Goal: Task Accomplishment & Management: Manage account settings

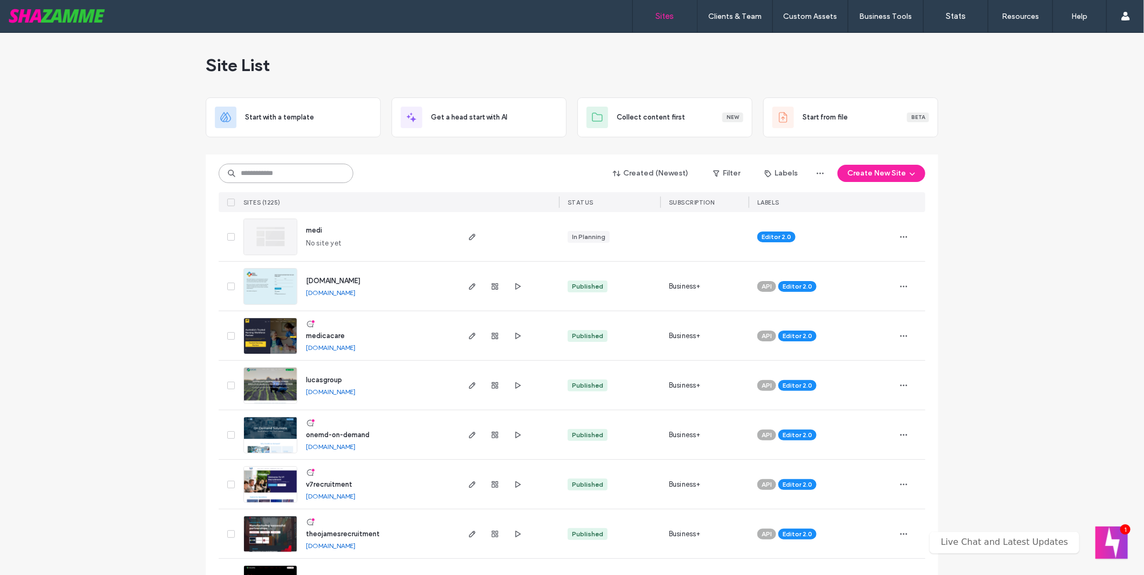
click at [294, 178] on input at bounding box center [286, 173] width 135 height 19
type input "*******"
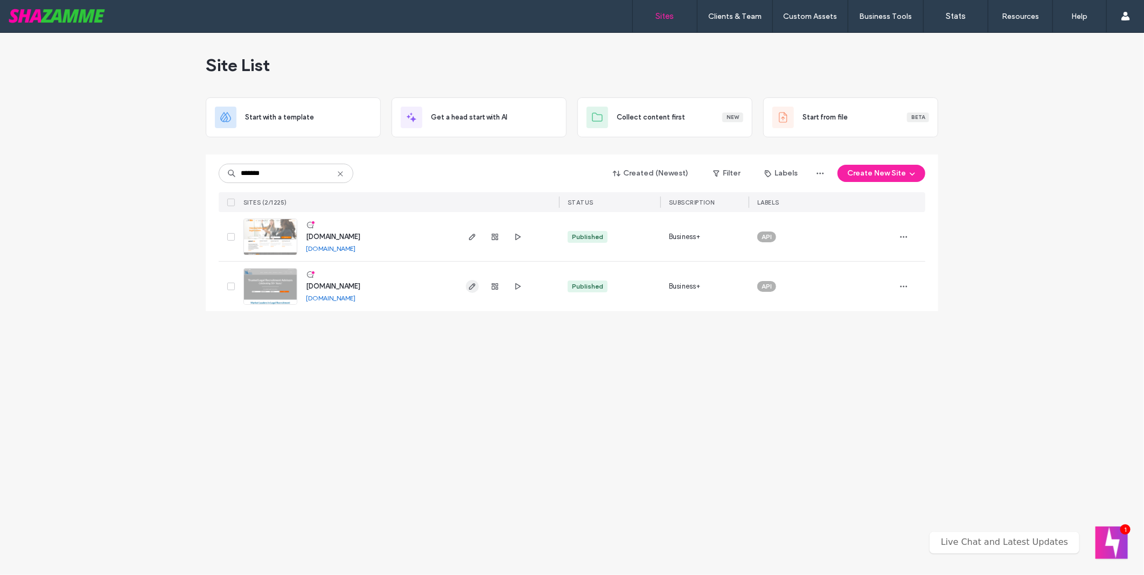
click at [470, 288] on icon "button" at bounding box center [472, 286] width 9 height 9
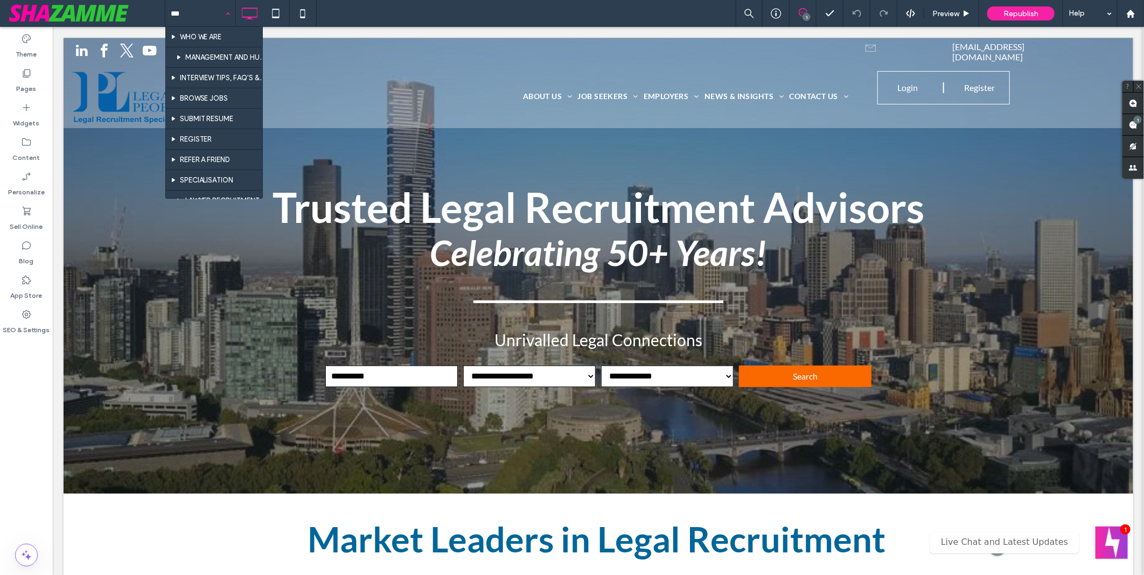
type input "****"
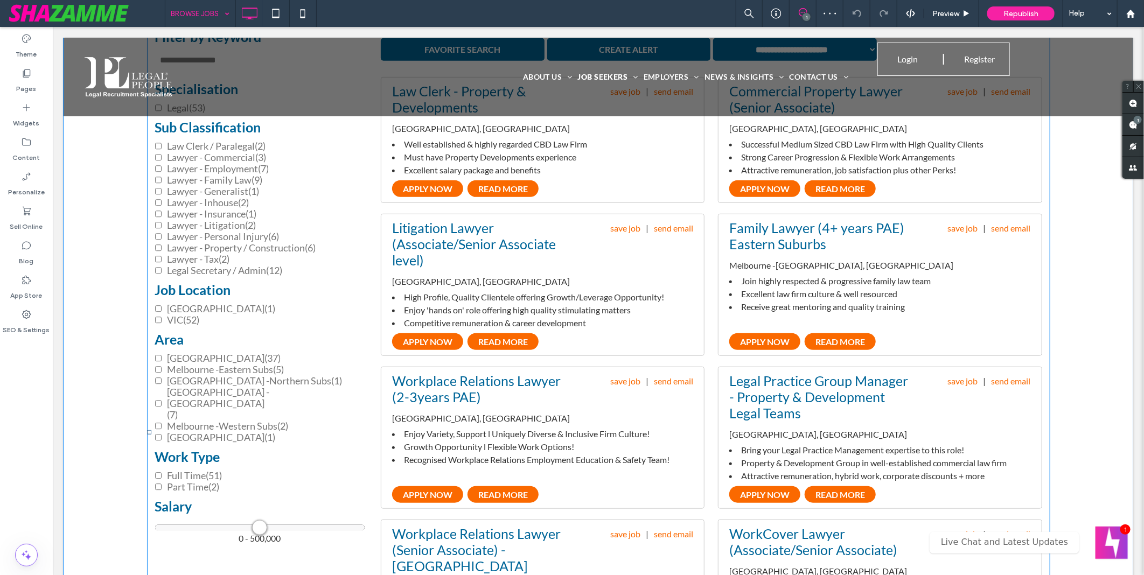
scroll to position [299, 0]
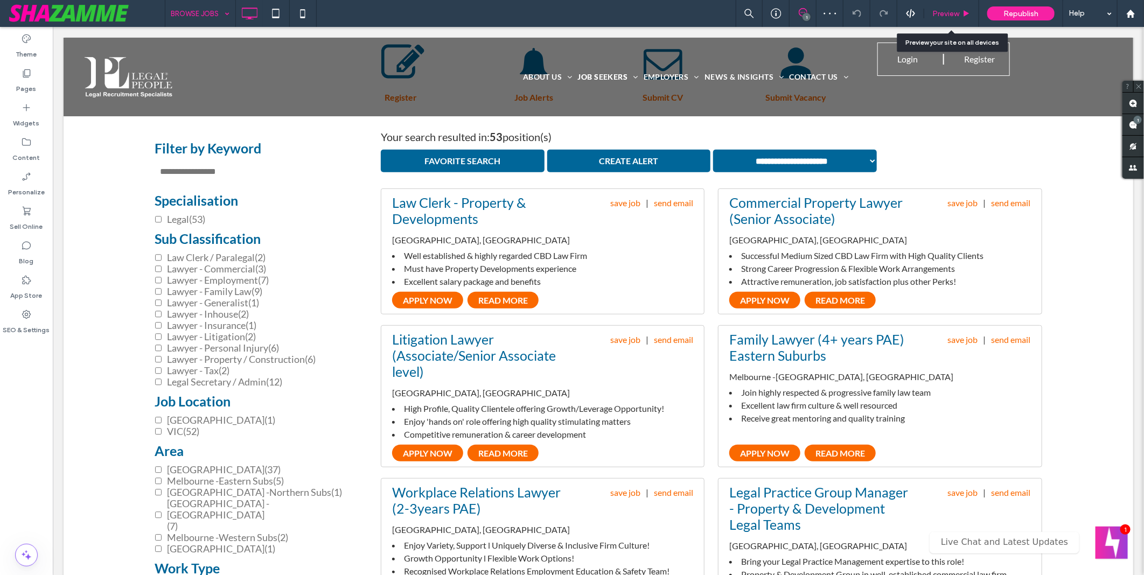
click at [950, 12] on span "Preview" at bounding box center [945, 13] width 27 height 9
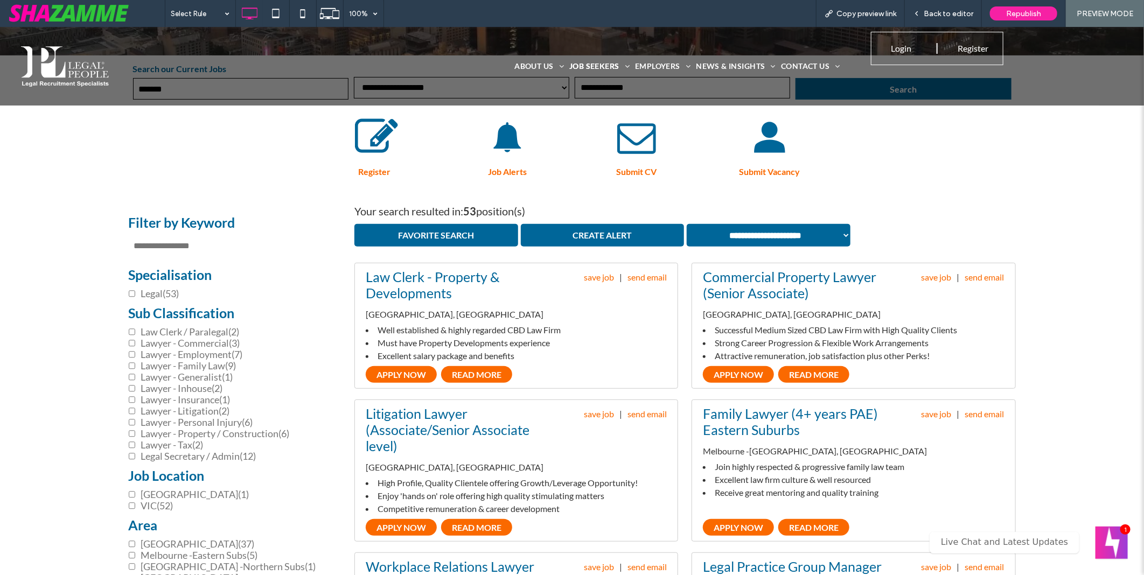
scroll to position [359, 0]
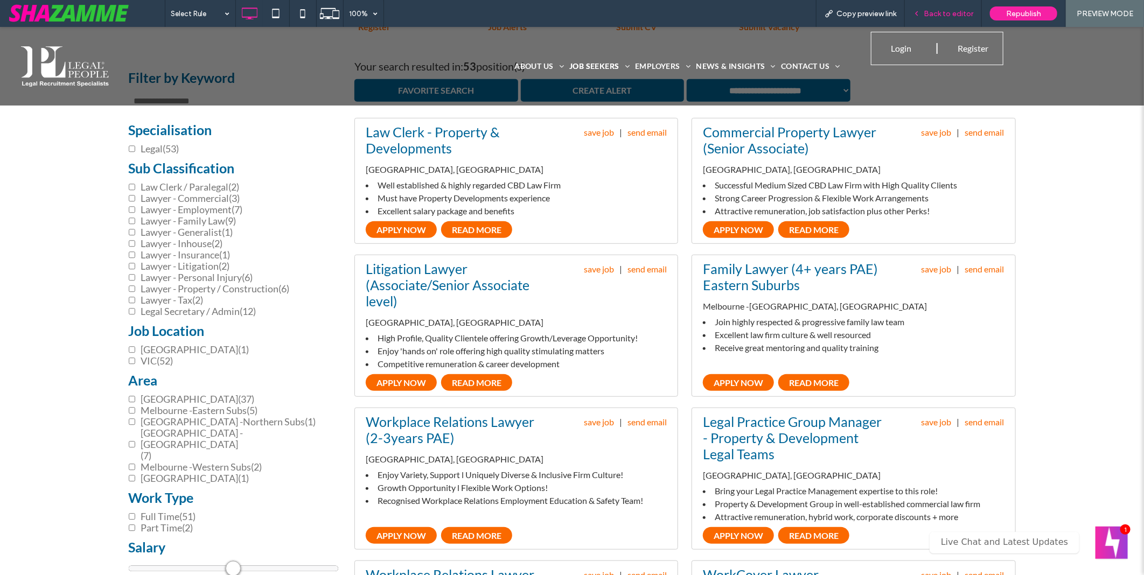
click at [936, 13] on span "Back to editor" at bounding box center [949, 13] width 50 height 9
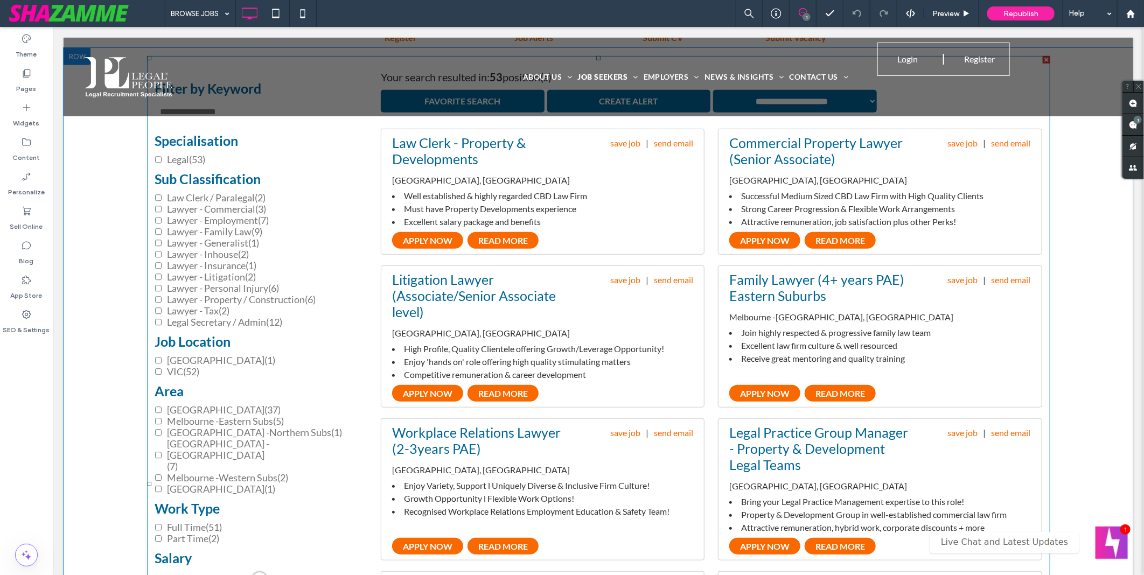
scroll to position [239, 0]
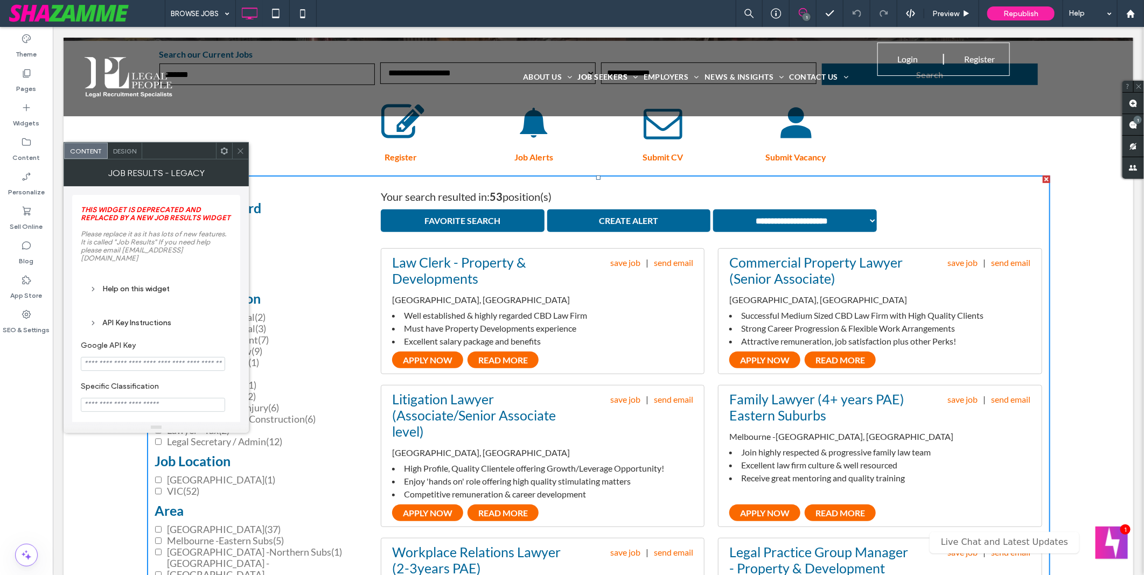
click at [243, 149] on icon at bounding box center [240, 151] width 8 height 8
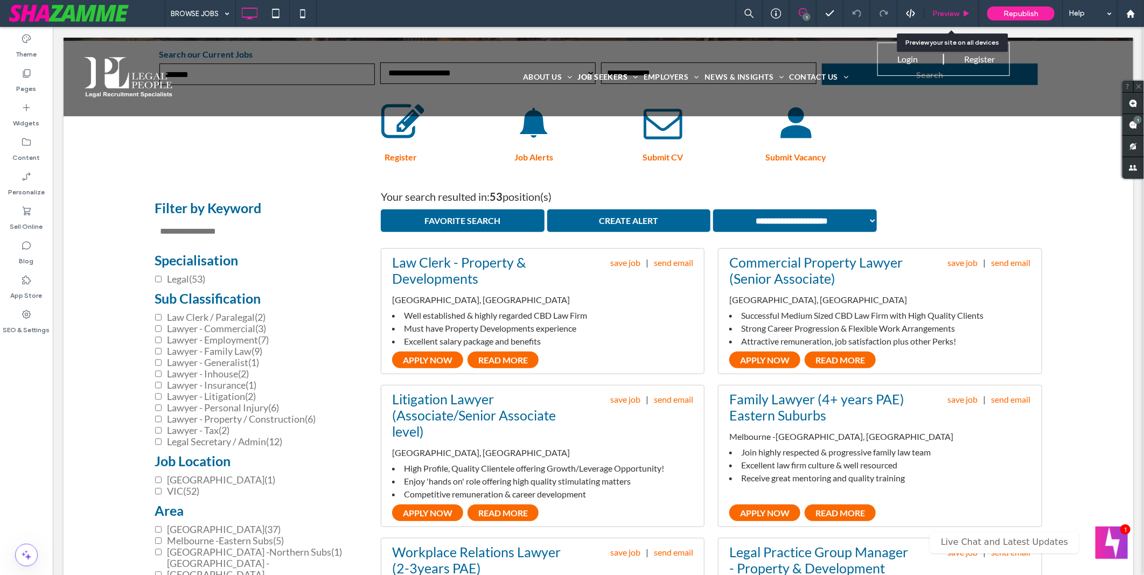
click at [954, 13] on span "Preview" at bounding box center [945, 13] width 27 height 9
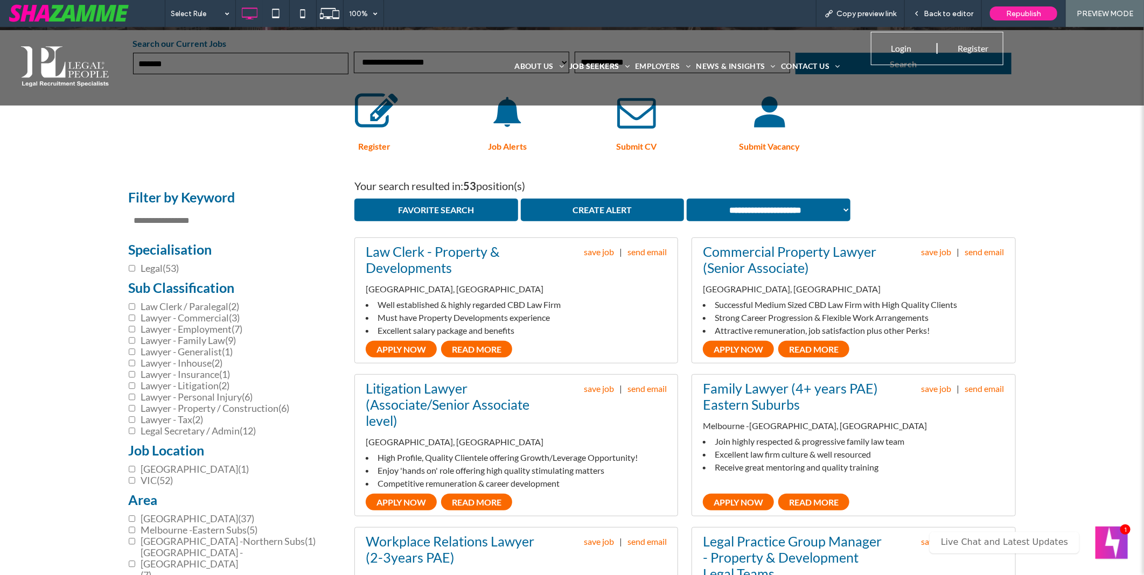
scroll to position [60, 0]
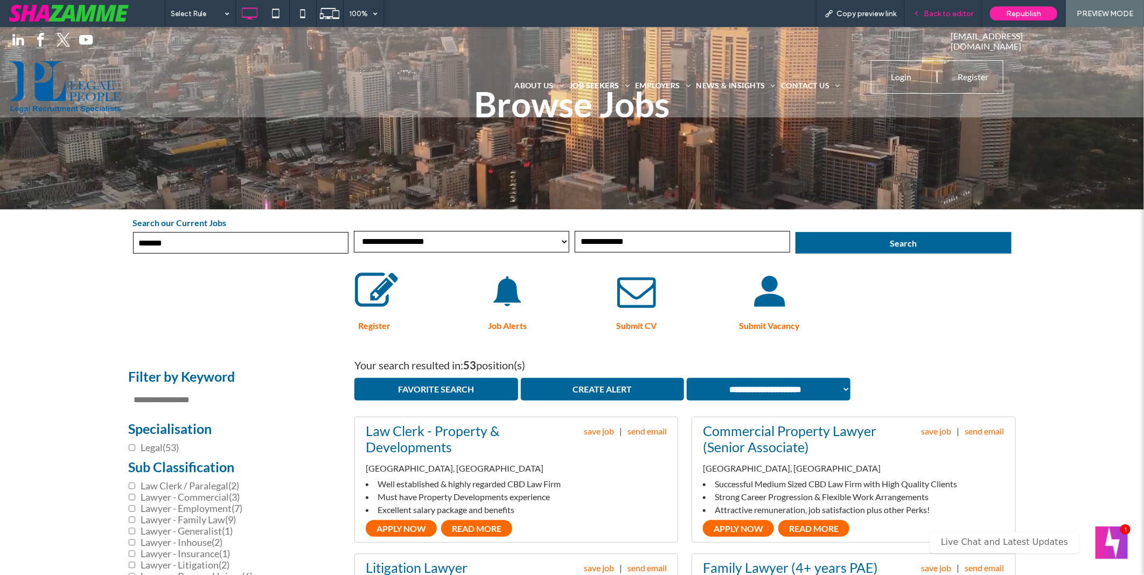
click at [951, 10] on span "Back to editor" at bounding box center [949, 13] width 50 height 9
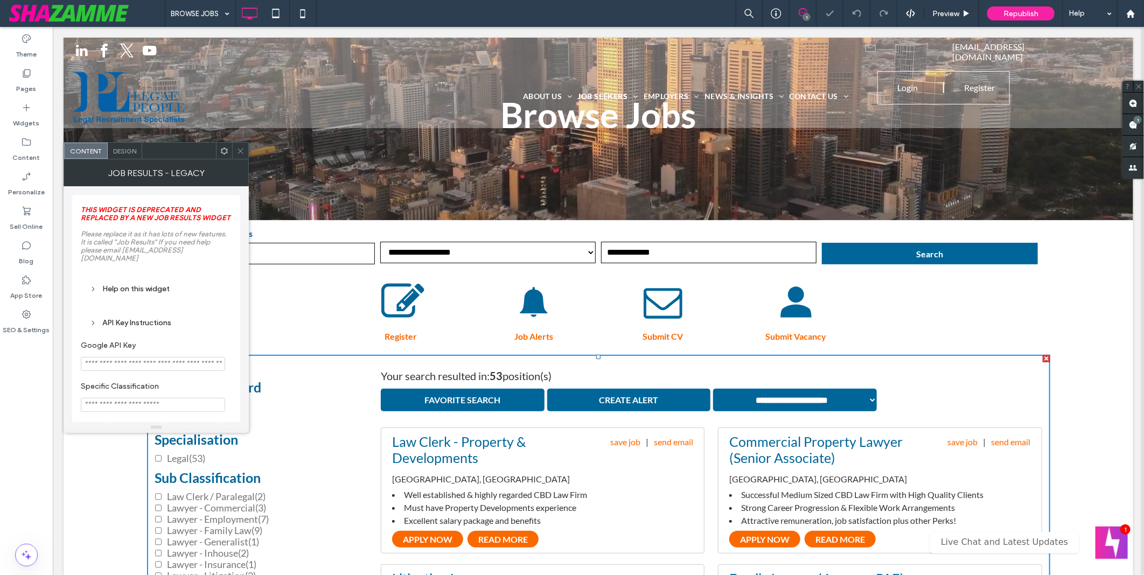
drag, startPoint x: 239, startPoint y: 146, endPoint x: 224, endPoint y: 173, distance: 30.4
click at [239, 147] on icon at bounding box center [240, 151] width 8 height 8
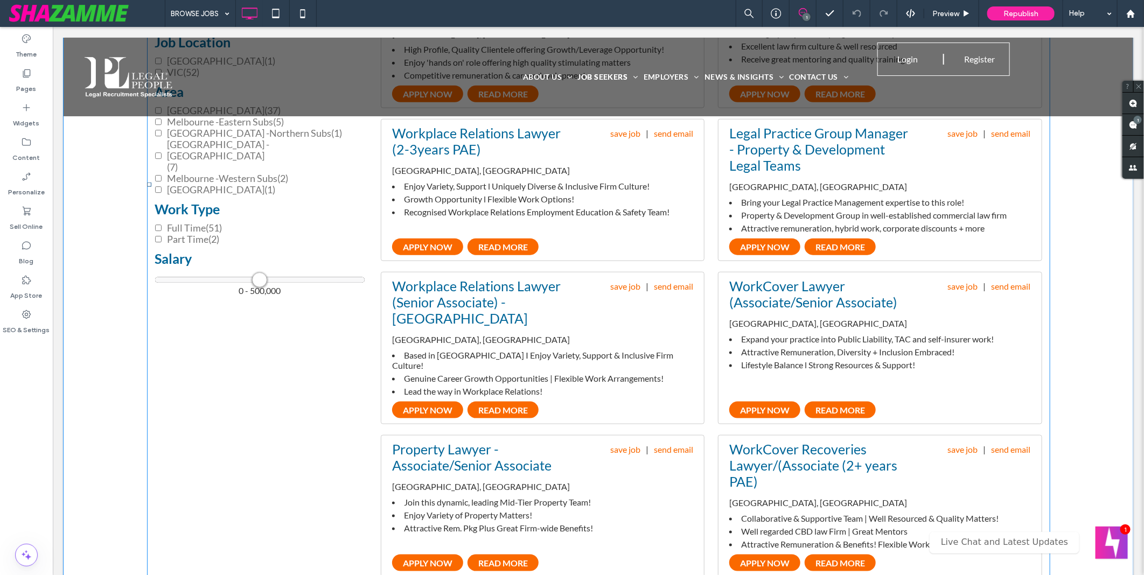
scroll to position [897, 0]
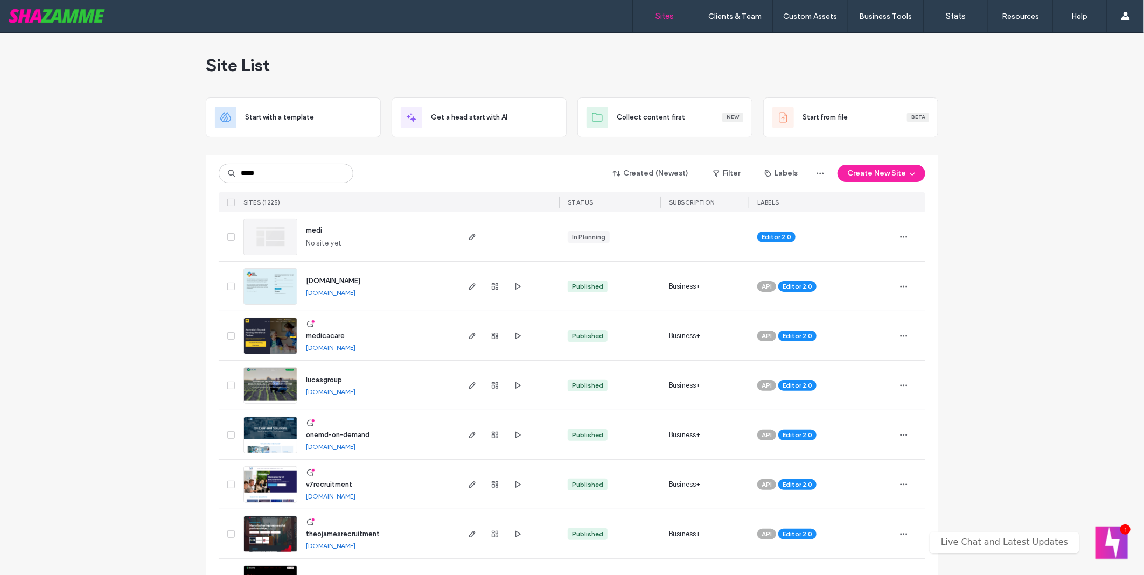
type input "*****"
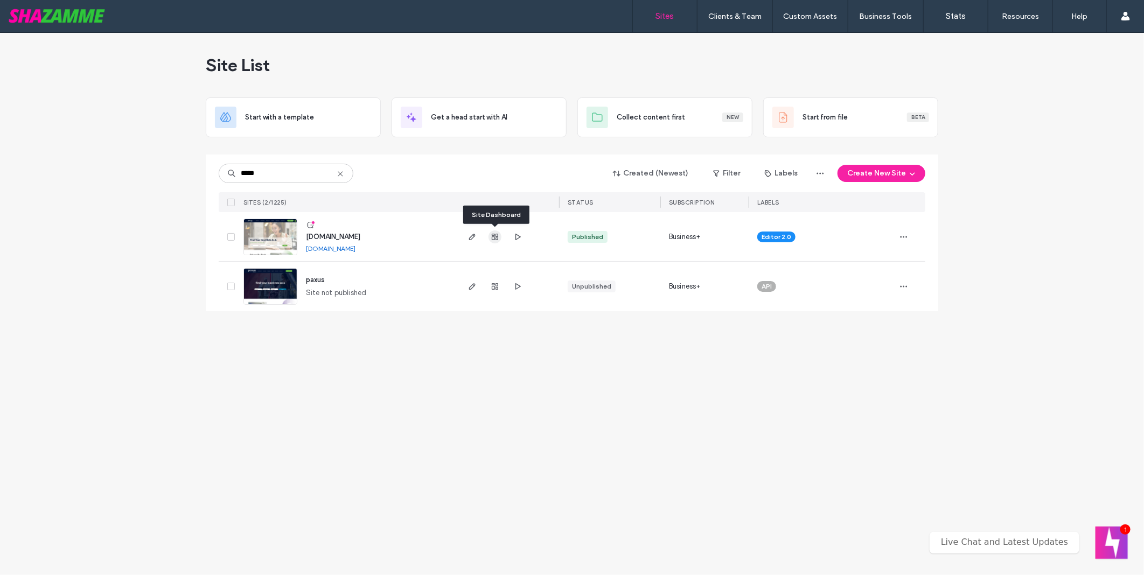
click at [497, 240] on icon "button" at bounding box center [495, 237] width 9 height 9
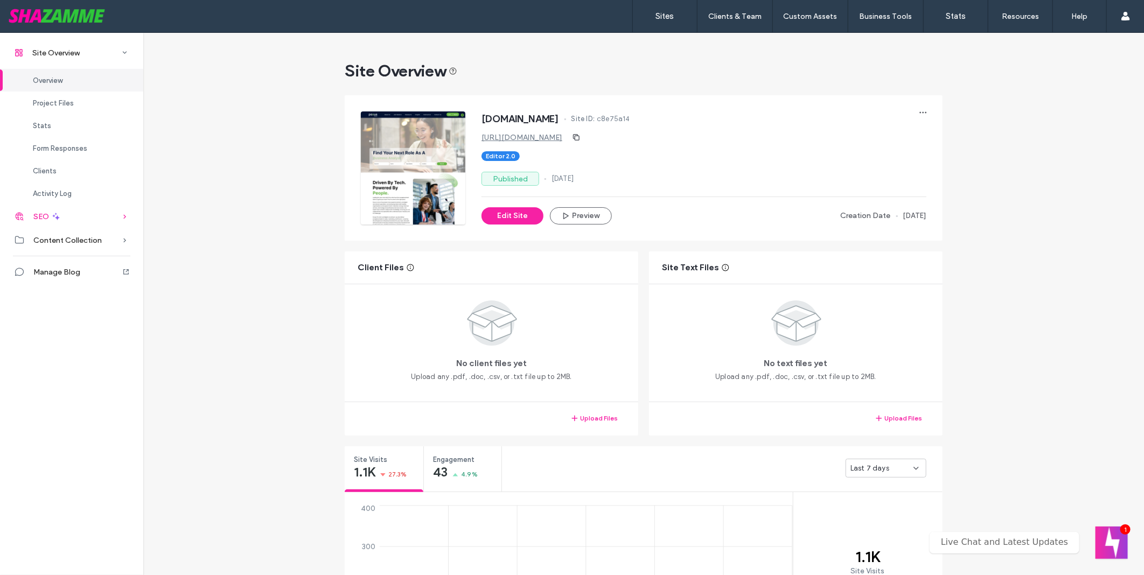
click at [62, 216] on div "SEO" at bounding box center [71, 217] width 143 height 24
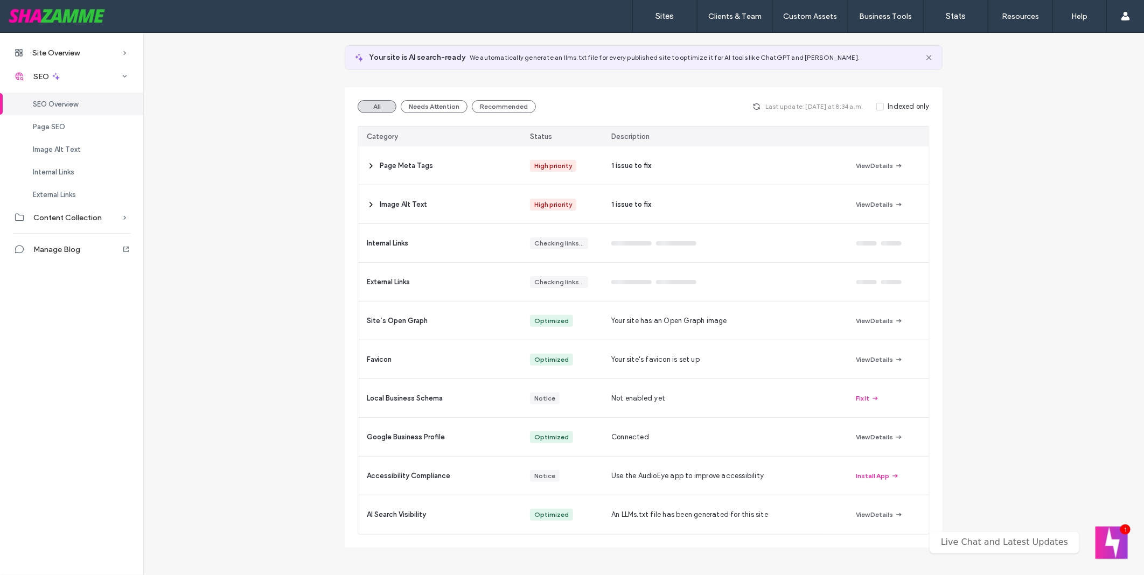
scroll to position [63, 0]
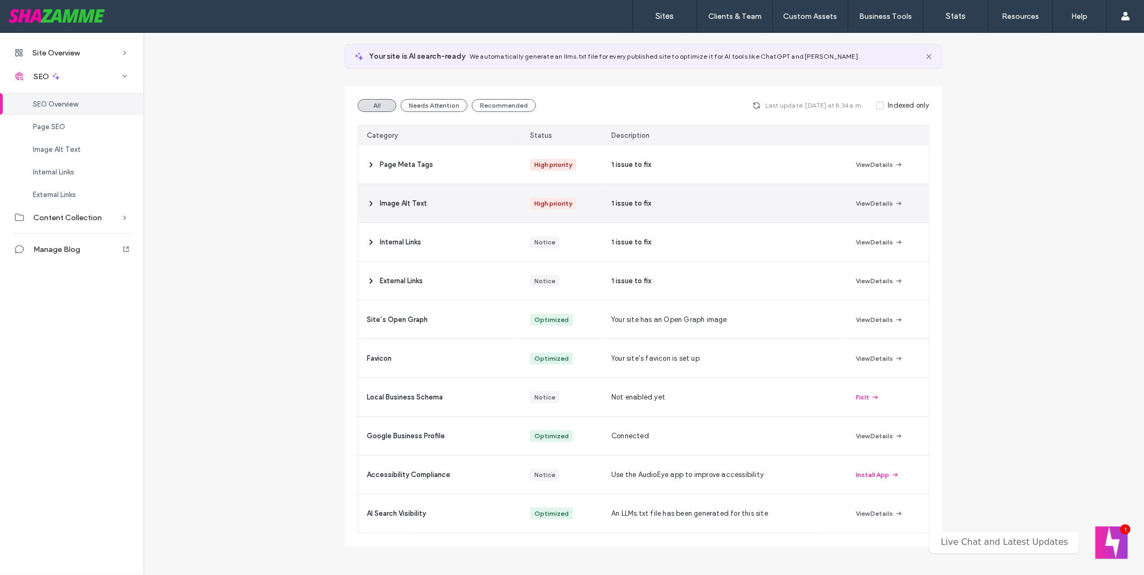
click at [548, 198] on div "High priority" at bounding box center [553, 204] width 38 height 12
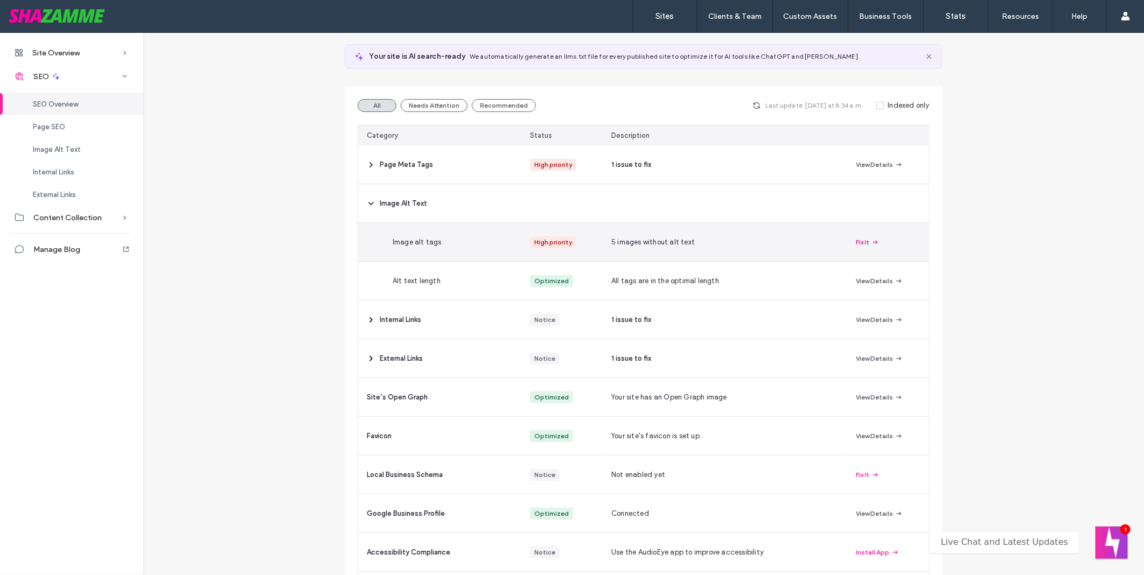
click at [864, 240] on button "Fix It" at bounding box center [867, 242] width 23 height 13
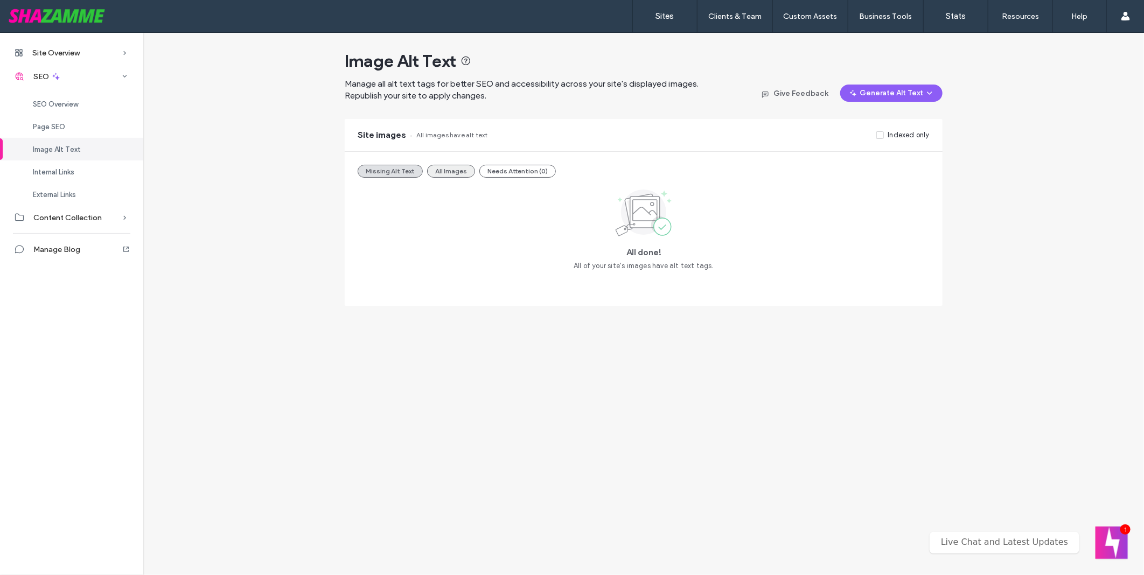
click at [453, 175] on button "All Images" at bounding box center [451, 171] width 48 height 13
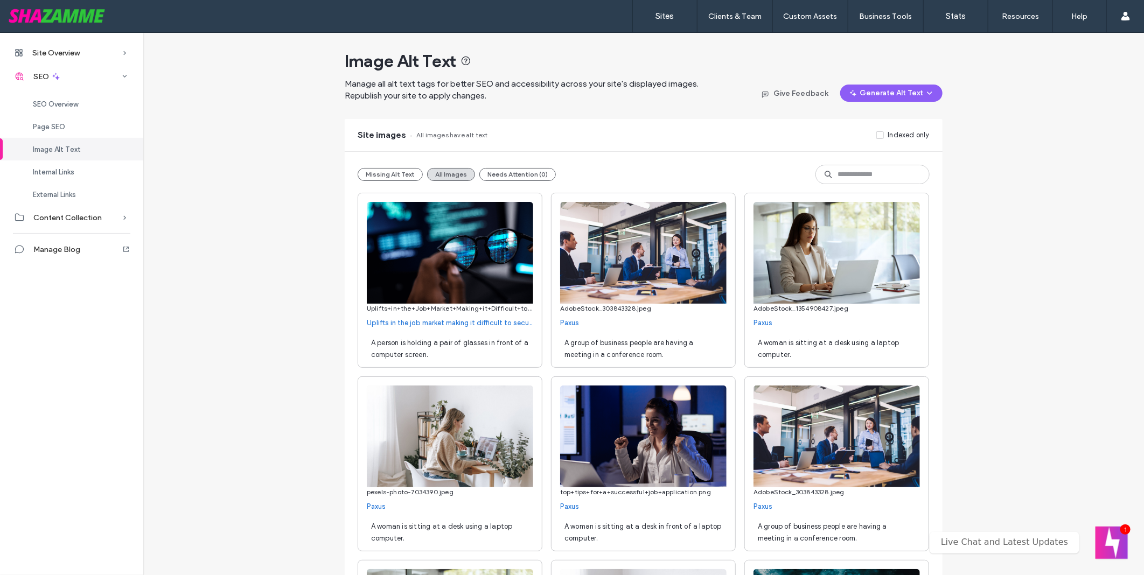
drag, startPoint x: 394, startPoint y: 171, endPoint x: 443, endPoint y: 181, distance: 50.5
click at [392, 172] on button "Missing Alt Text" at bounding box center [390, 174] width 65 height 13
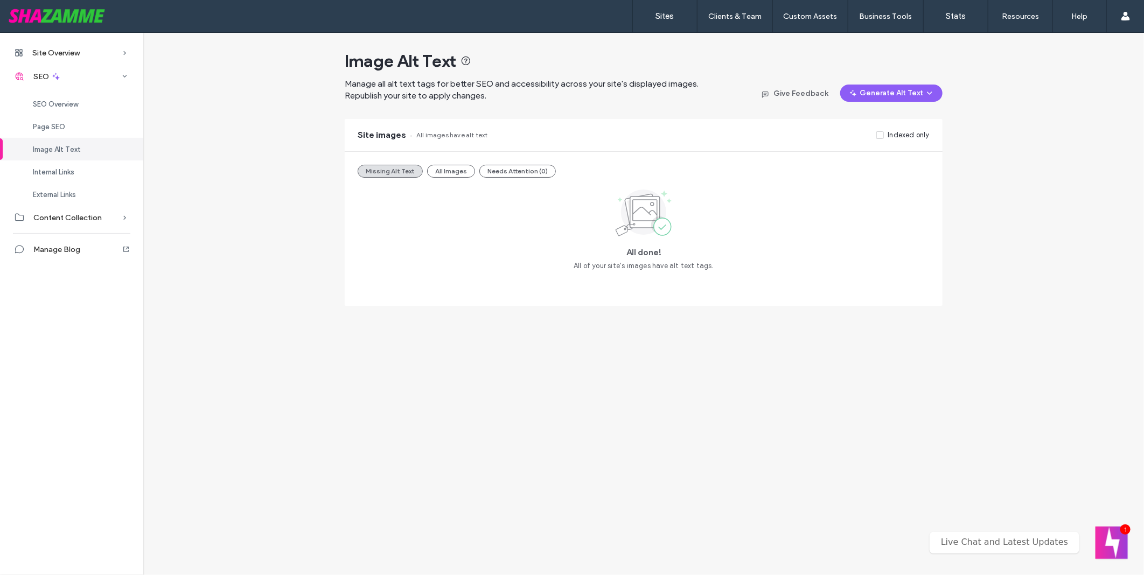
click at [533, 179] on div "Missing Alt Text All Images Needs Attention (0) All done! All of your site's im…" at bounding box center [644, 229] width 598 height 154
click at [539, 173] on button "Needs Attention (0)" at bounding box center [517, 171] width 76 height 13
click at [90, 143] on div "Image Alt Text" at bounding box center [71, 149] width 143 height 23
click at [70, 122] on div "Page SEO" at bounding box center [71, 126] width 143 height 23
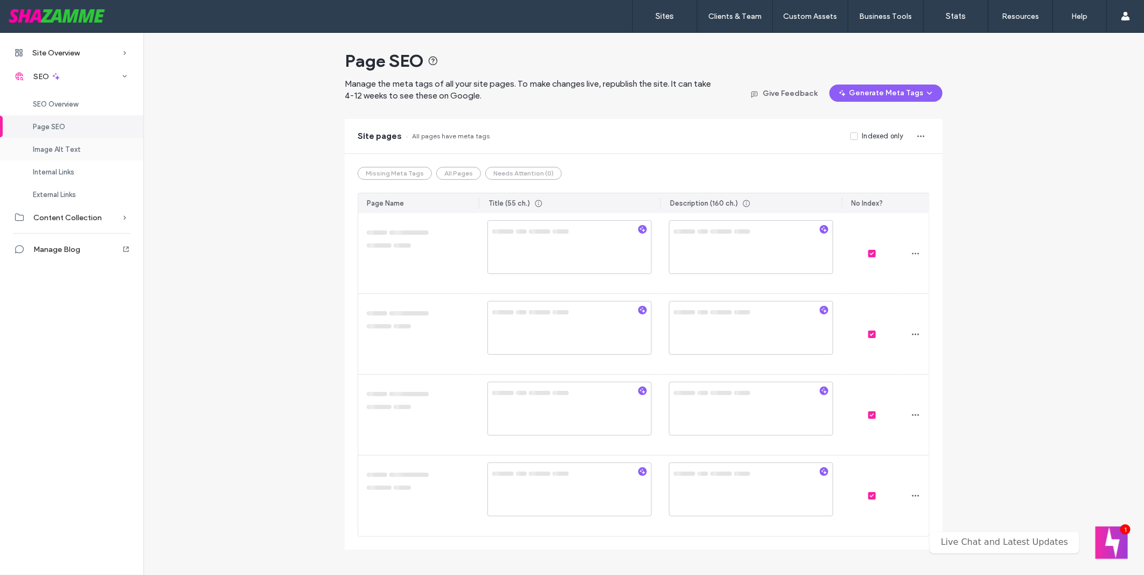
click at [93, 149] on div "Image Alt Text" at bounding box center [71, 149] width 143 height 23
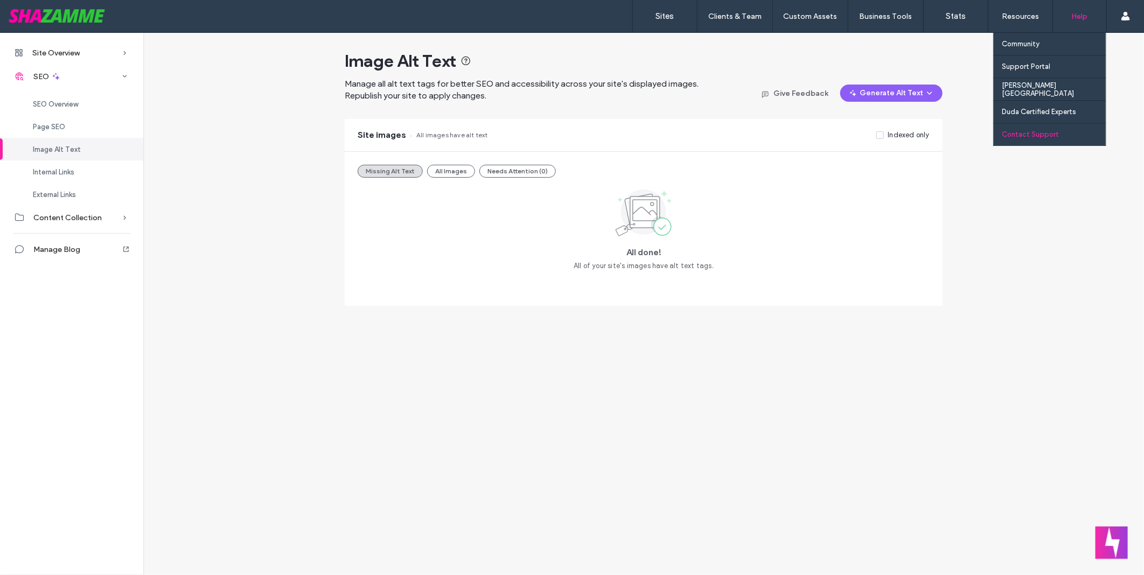
click at [1029, 132] on label "Contact Support" at bounding box center [1030, 134] width 57 height 8
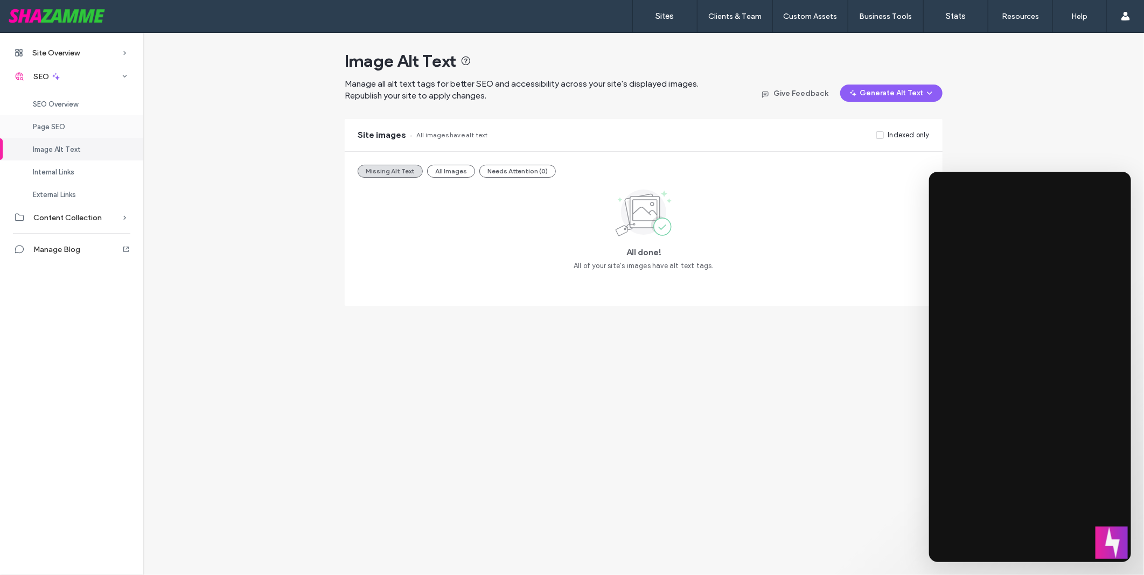
click at [60, 117] on div "Page SEO" at bounding box center [71, 126] width 143 height 23
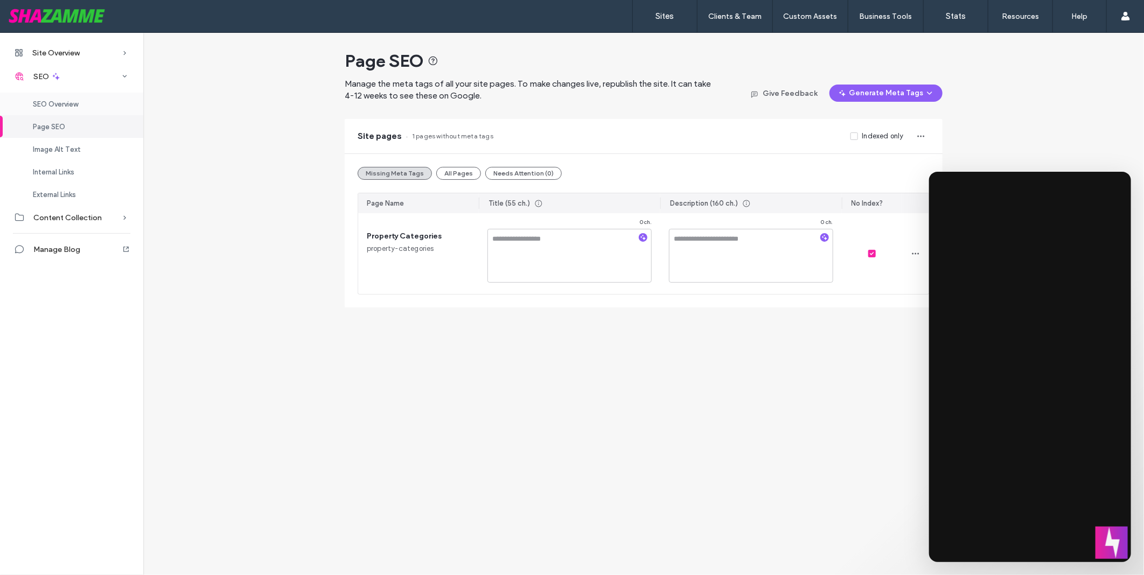
click at [82, 104] on div "SEO Overview" at bounding box center [71, 104] width 143 height 23
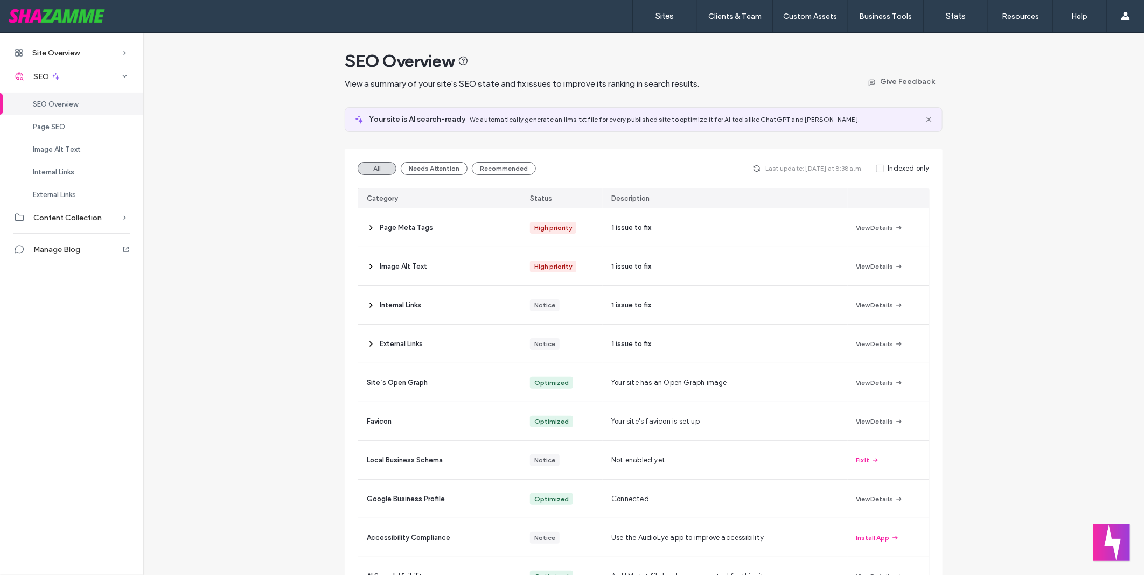
click at [1119, 542] on button "Welcome message" at bounding box center [1111, 543] width 37 height 37
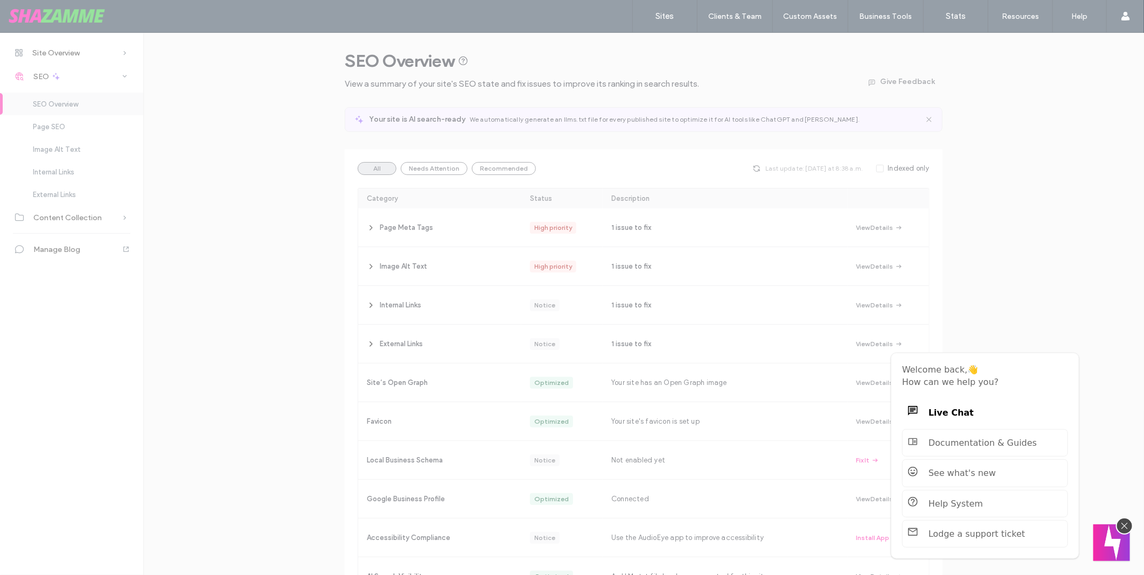
click at [1119, 542] on button "Welcome message" at bounding box center [1111, 543] width 37 height 37
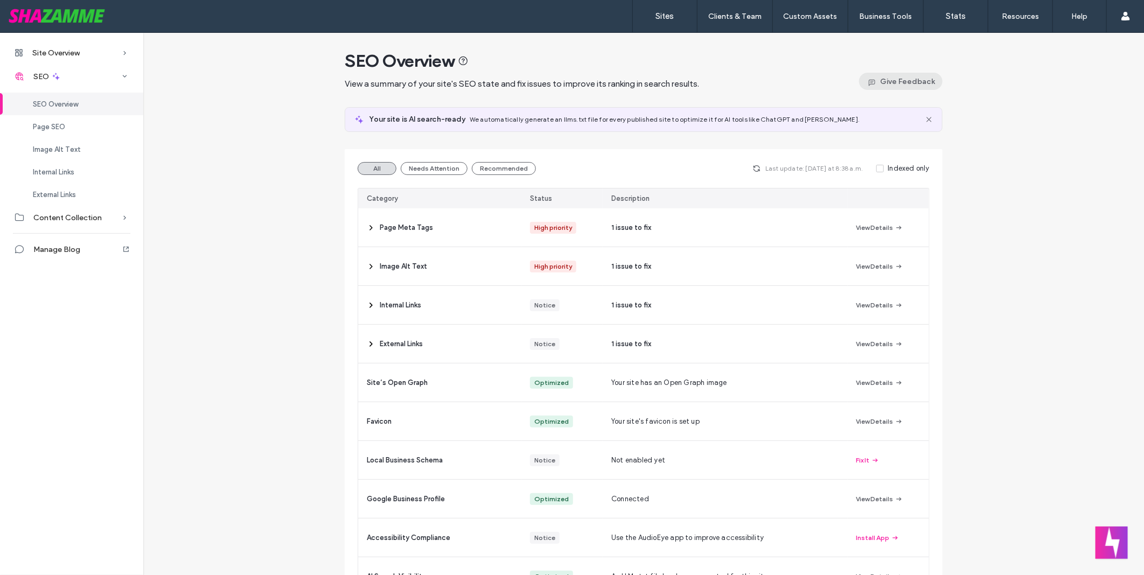
click at [880, 81] on button "Give Feedback" at bounding box center [900, 81] width 83 height 17
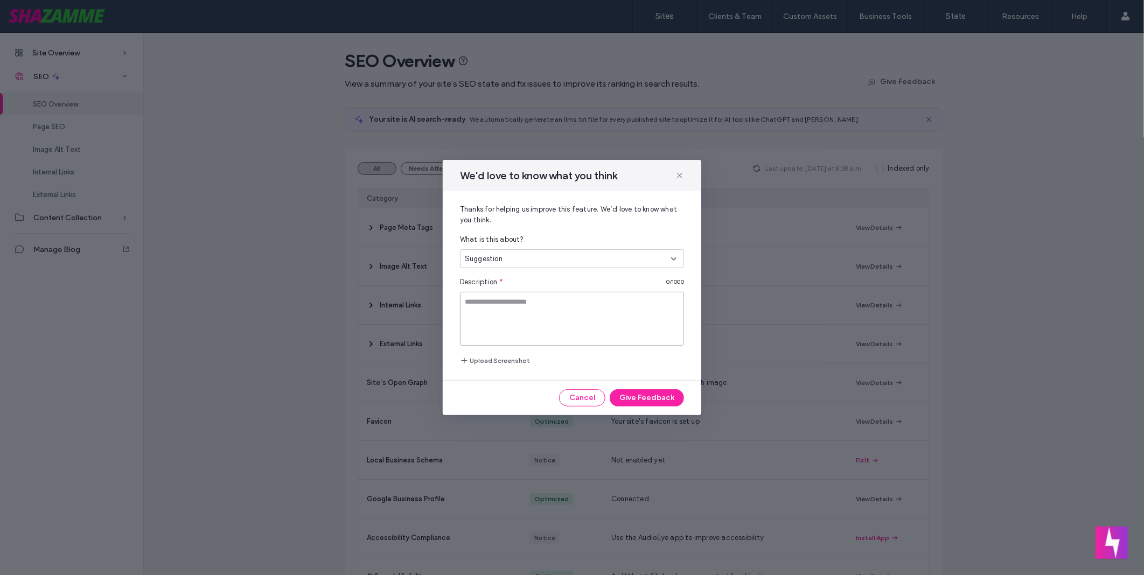
click at [604, 320] on textarea at bounding box center [572, 319] width 224 height 54
click at [585, 263] on div "Suggestion" at bounding box center [568, 259] width 206 height 11
click at [602, 241] on div "What is this about?" at bounding box center [572, 239] width 224 height 11
click at [612, 261] on div "Suggestion" at bounding box center [568, 259] width 206 height 11
click at [610, 307] on div "Bug" at bounding box center [571, 315] width 223 height 19
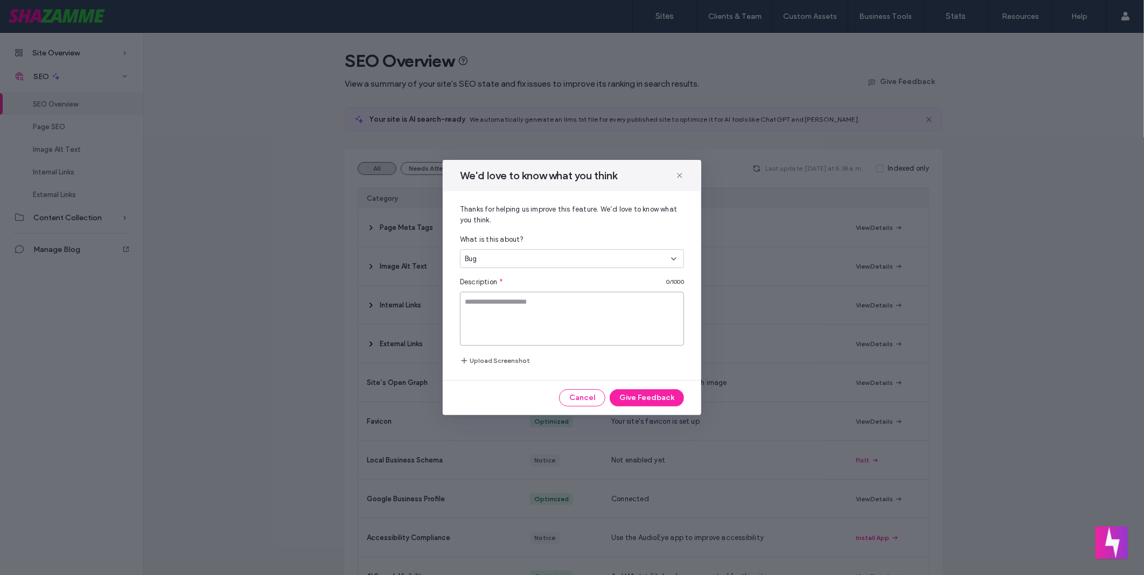
click at [610, 307] on textarea at bounding box center [572, 319] width 224 height 54
type textarea "**********"
click at [661, 392] on button "Give Feedback" at bounding box center [647, 397] width 74 height 17
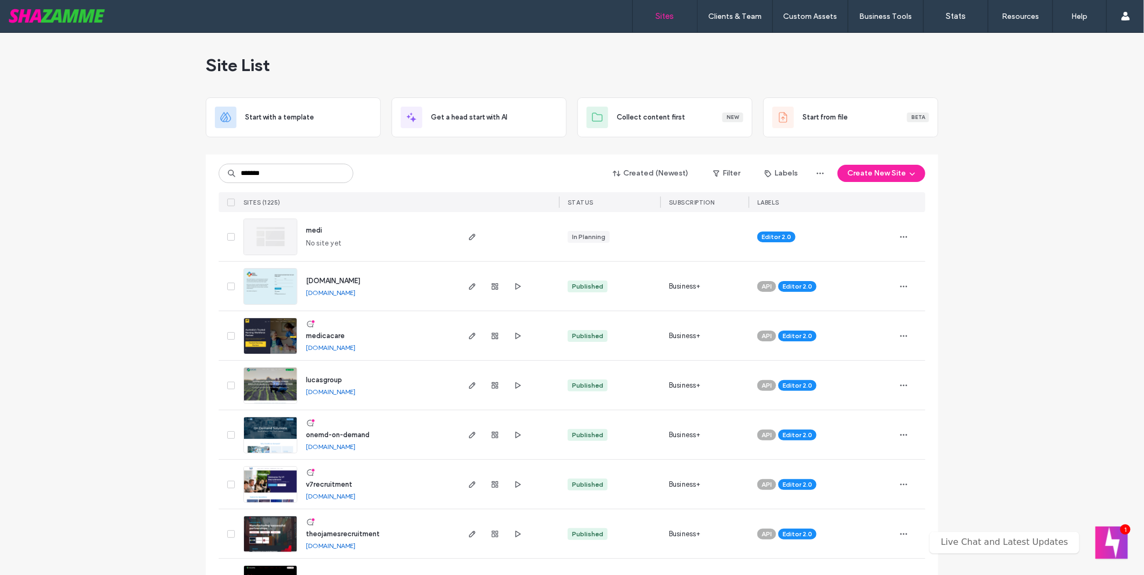
type input "*******"
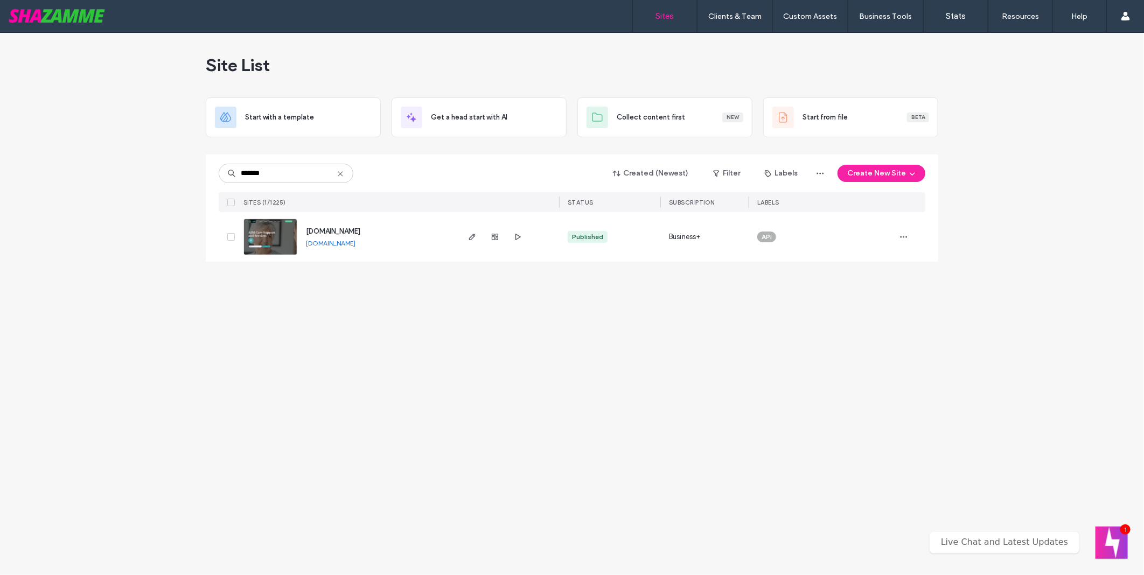
click at [442, 153] on div at bounding box center [572, 150] width 732 height 9
click at [471, 238] on icon "button" at bounding box center [472, 237] width 9 height 9
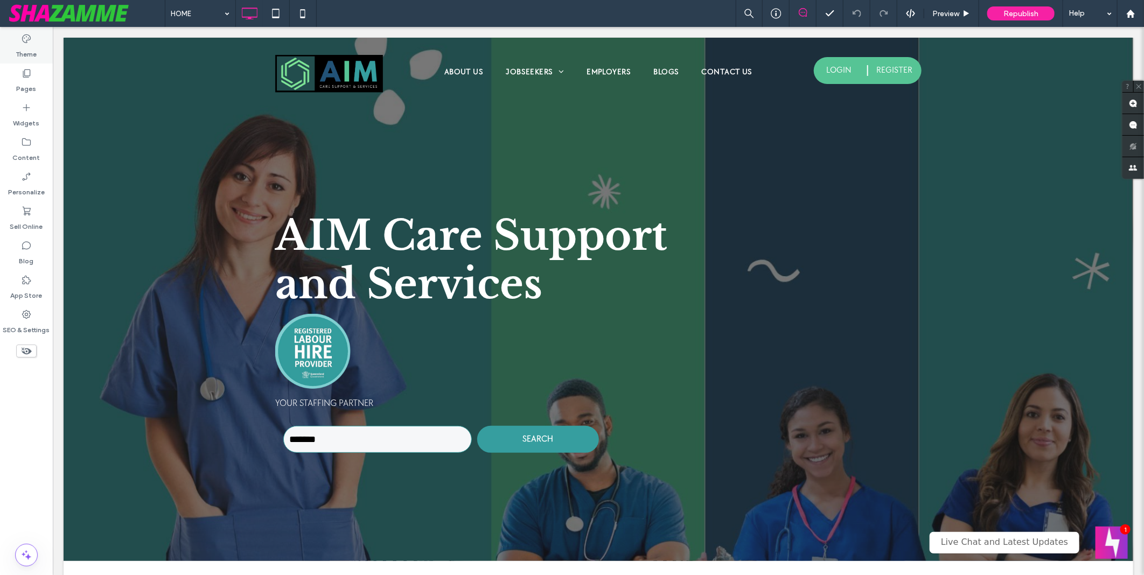
click at [22, 41] on icon at bounding box center [26, 38] width 11 height 11
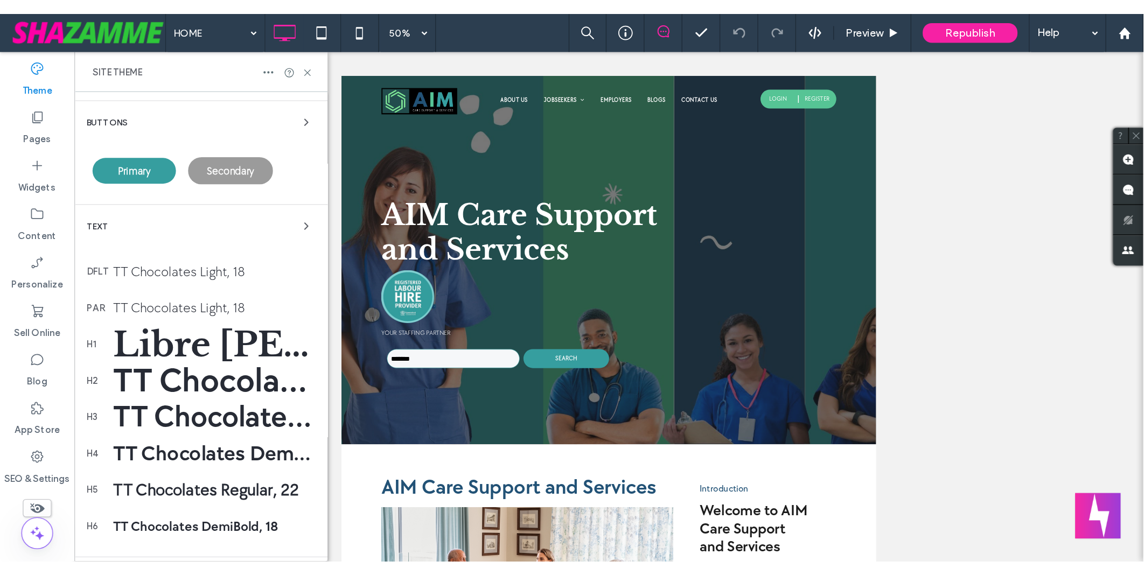
scroll to position [78, 0]
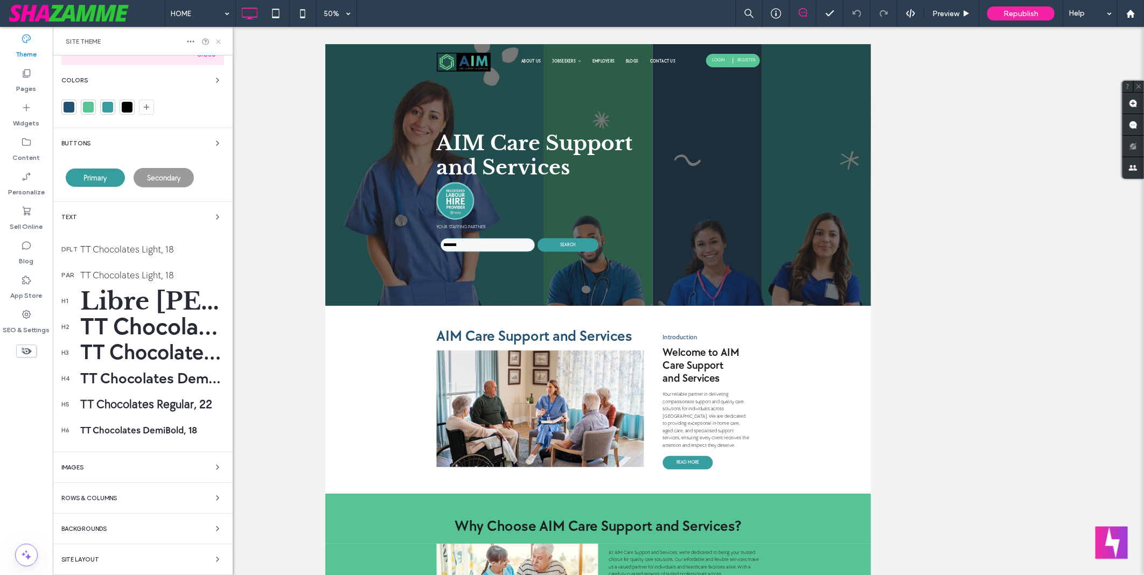
click at [220, 41] on icon at bounding box center [218, 42] width 8 height 8
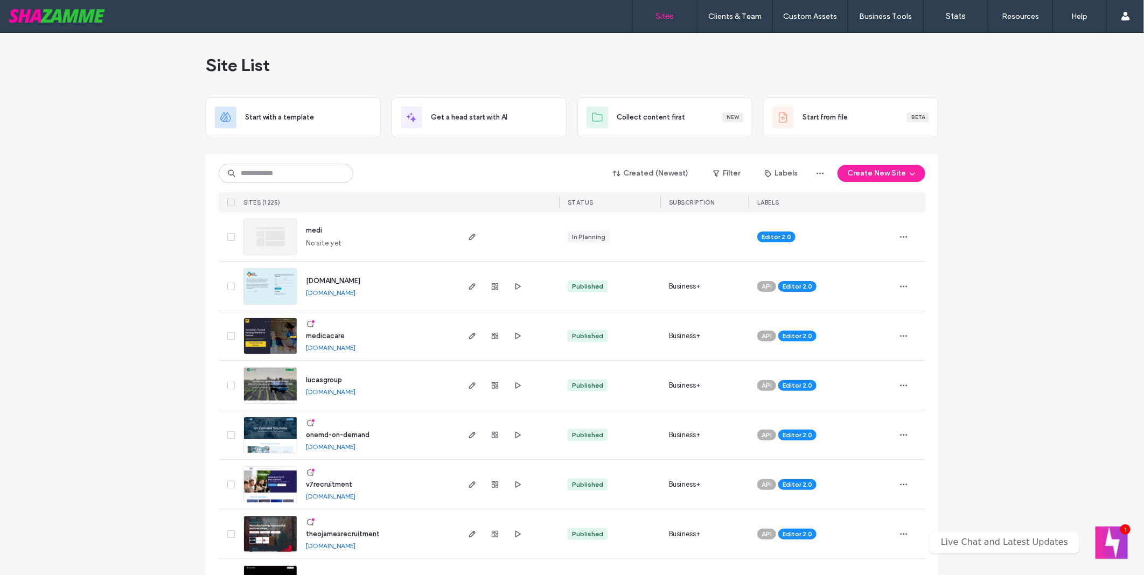
click at [265, 174] on input at bounding box center [286, 173] width 135 height 19
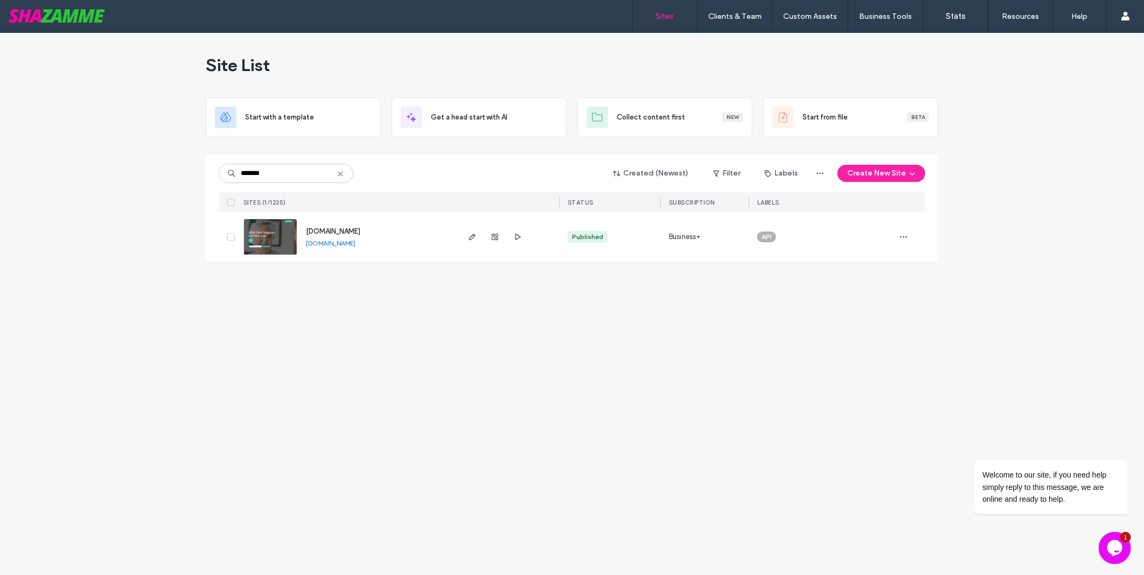
click at [476, 243] on div at bounding box center [495, 237] width 58 height 50
click at [477, 236] on span "button" at bounding box center [472, 237] width 13 height 13
click at [262, 179] on input "*******" at bounding box center [286, 173] width 135 height 19
type input "*******"
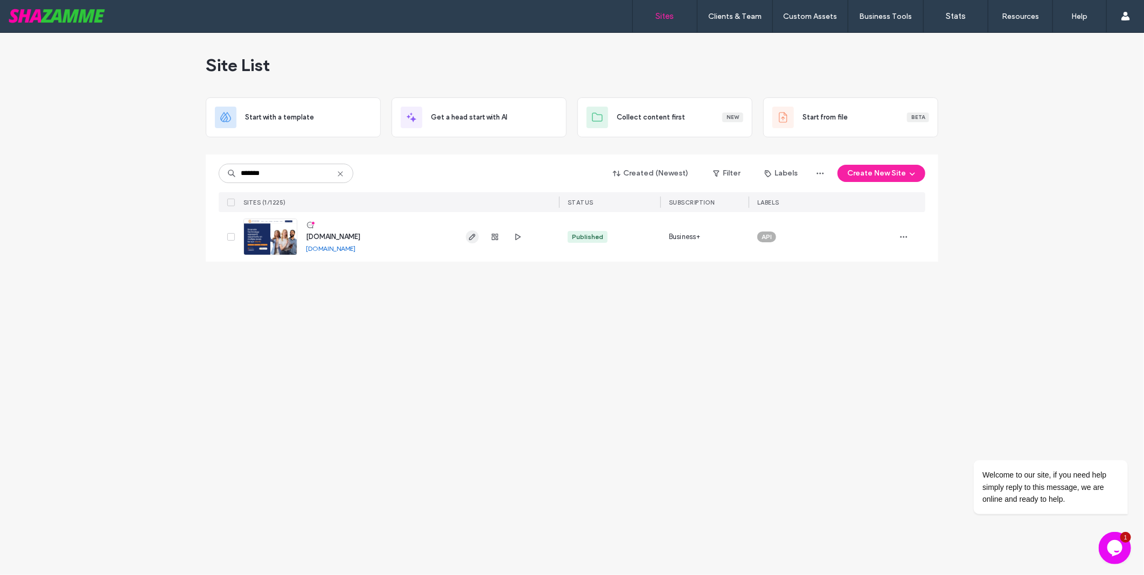
click at [466, 238] on span "button" at bounding box center [472, 237] width 13 height 13
click at [657, 359] on div "Site List Start with a template Get a head start with AI Collect content first …" at bounding box center [572, 304] width 1144 height 542
click at [315, 167] on input "*******" at bounding box center [286, 173] width 135 height 19
click at [315, 168] on input "*******" at bounding box center [286, 173] width 135 height 19
type input "*****"
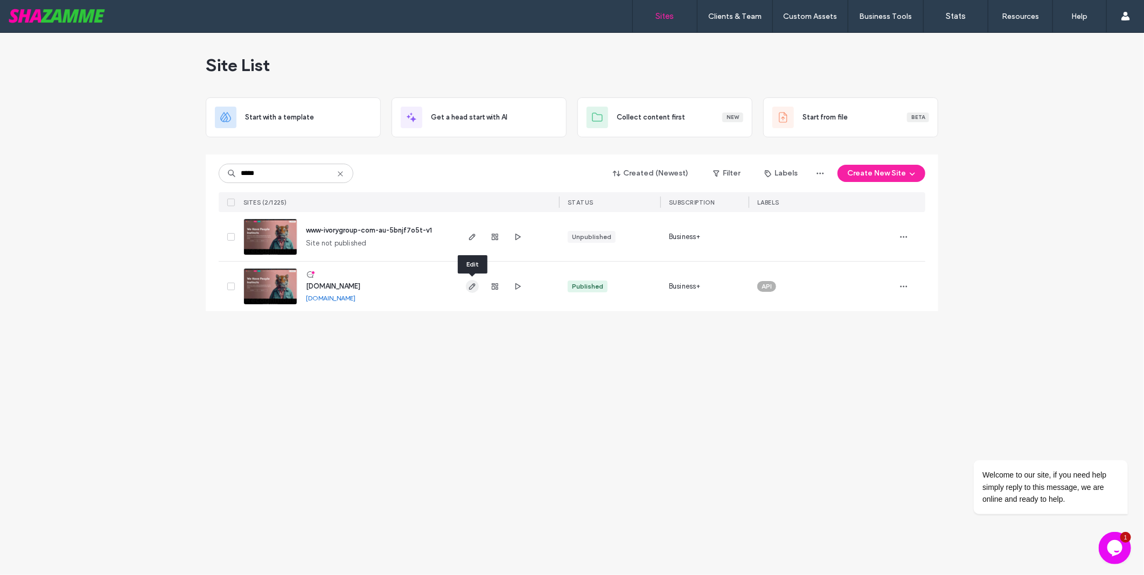
click at [474, 286] on use "button" at bounding box center [472, 286] width 6 height 6
click at [1058, 138] on div "Site List Start with a template Get a head start with AI Collect content first …" at bounding box center [572, 304] width 1144 height 542
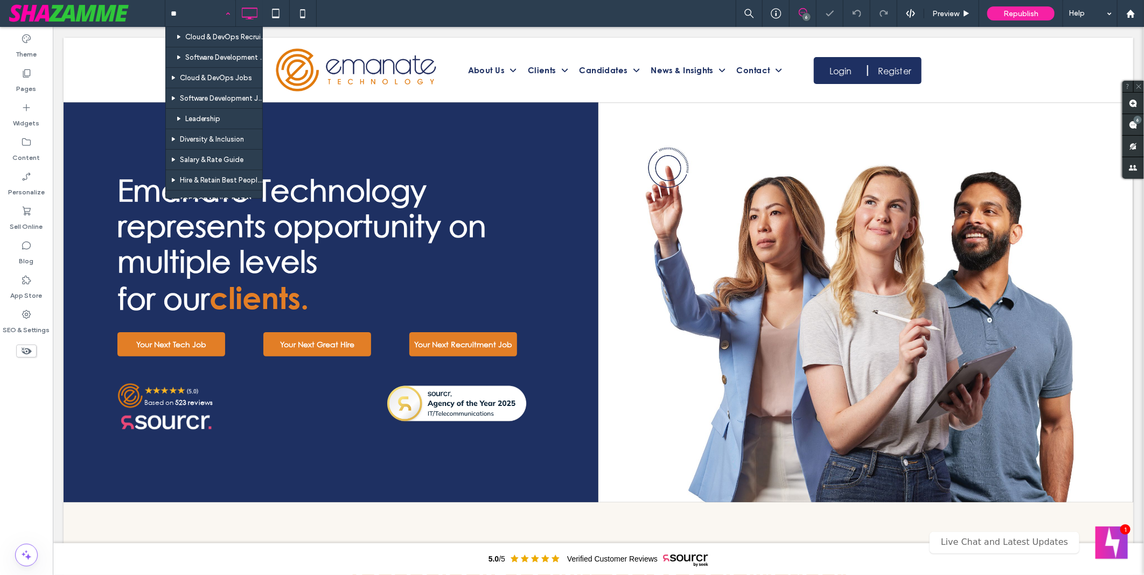
type input "***"
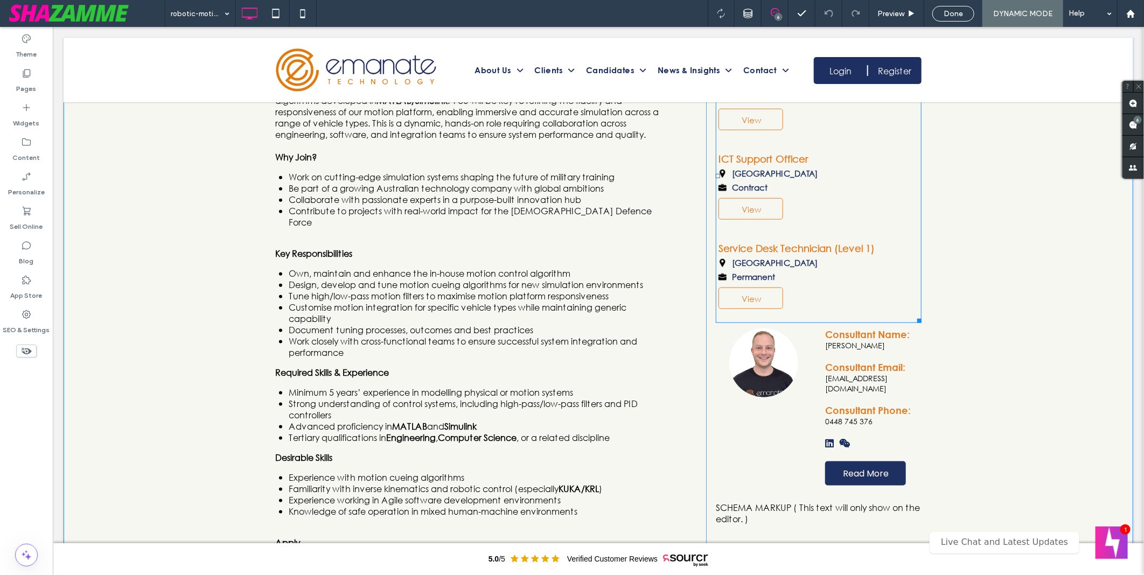
scroll to position [778, 0]
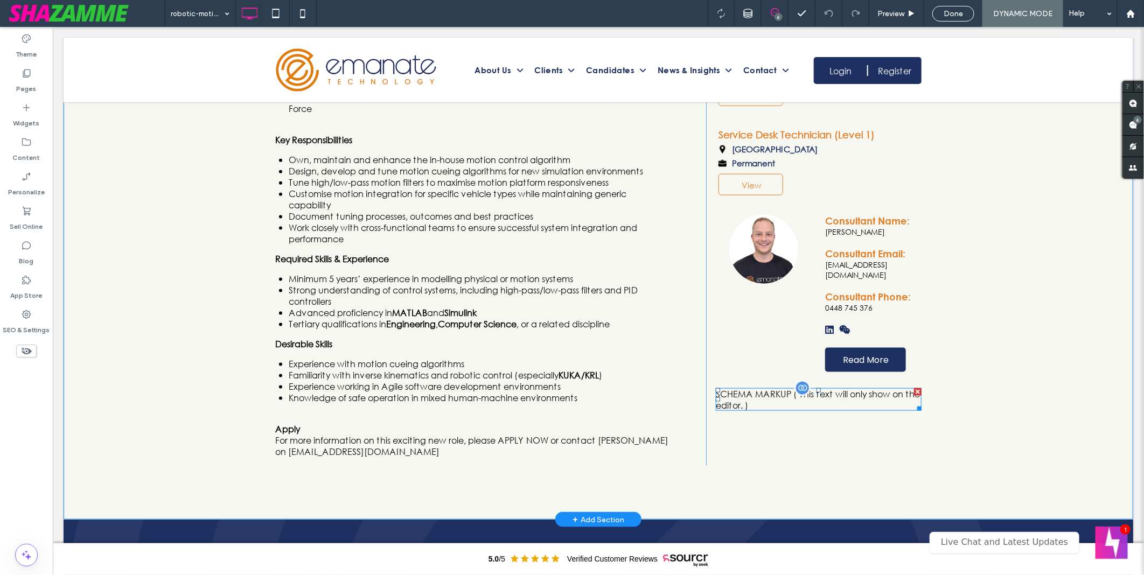
click at [744, 388] on span at bounding box center [818, 399] width 206 height 23
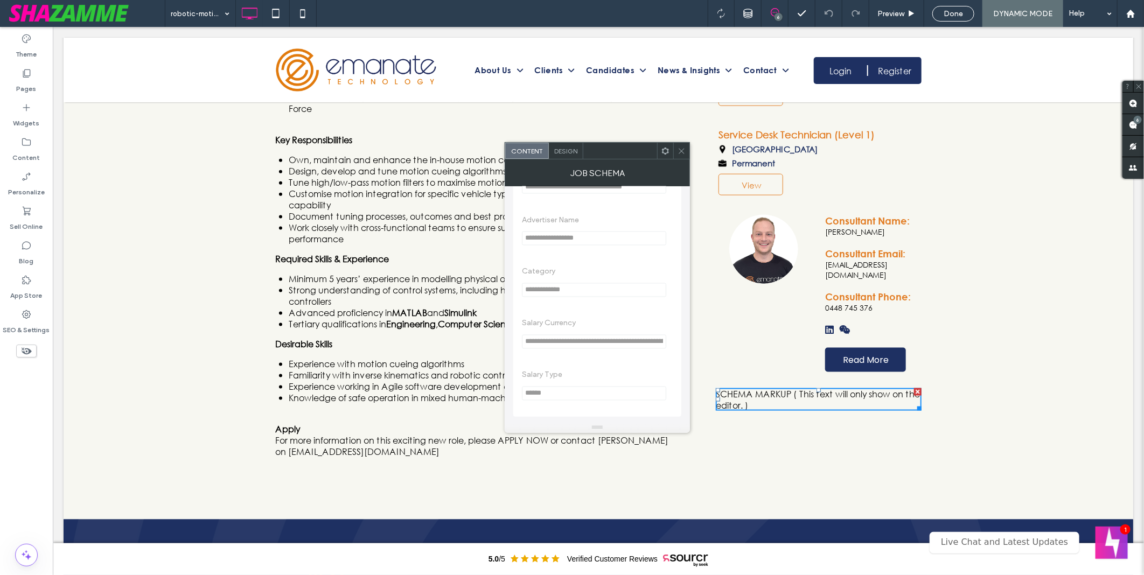
scroll to position [1353, 0]
click at [570, 152] on span "Design" at bounding box center [565, 151] width 23 height 8
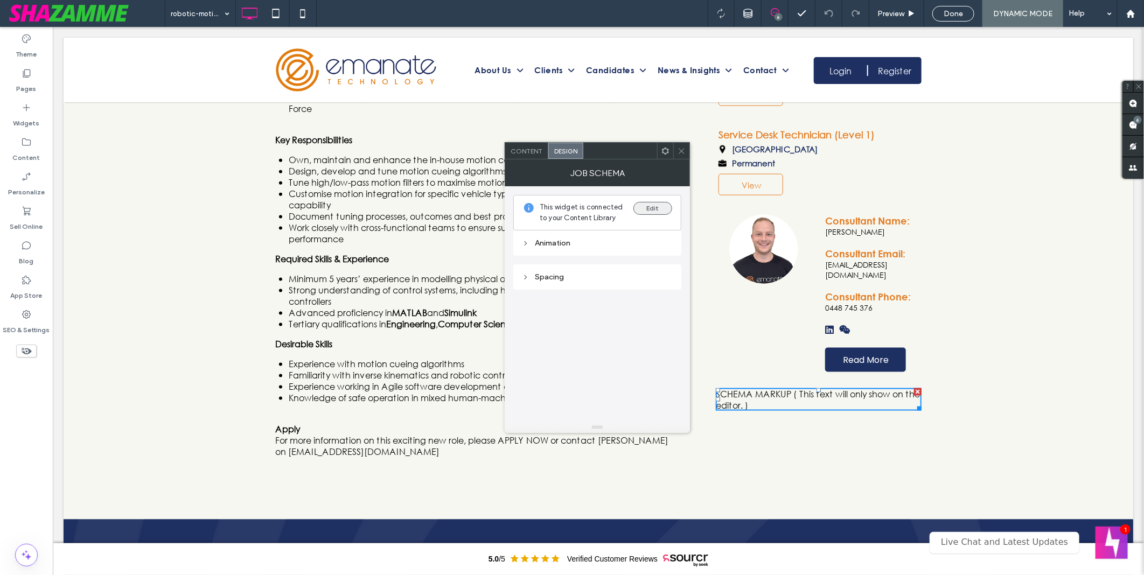
click at [658, 205] on button "Edit" at bounding box center [652, 208] width 39 height 13
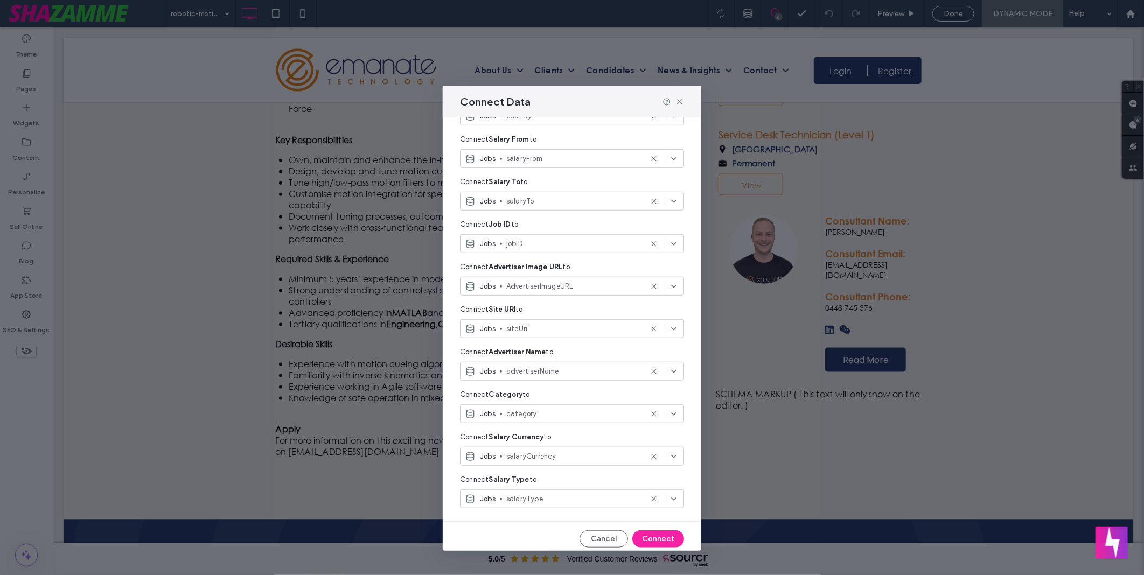
scroll to position [411, 0]
drag, startPoint x: 667, startPoint y: 536, endPoint x: 613, endPoint y: 507, distance: 61.0
click at [667, 536] on button "Connect" at bounding box center [658, 534] width 52 height 17
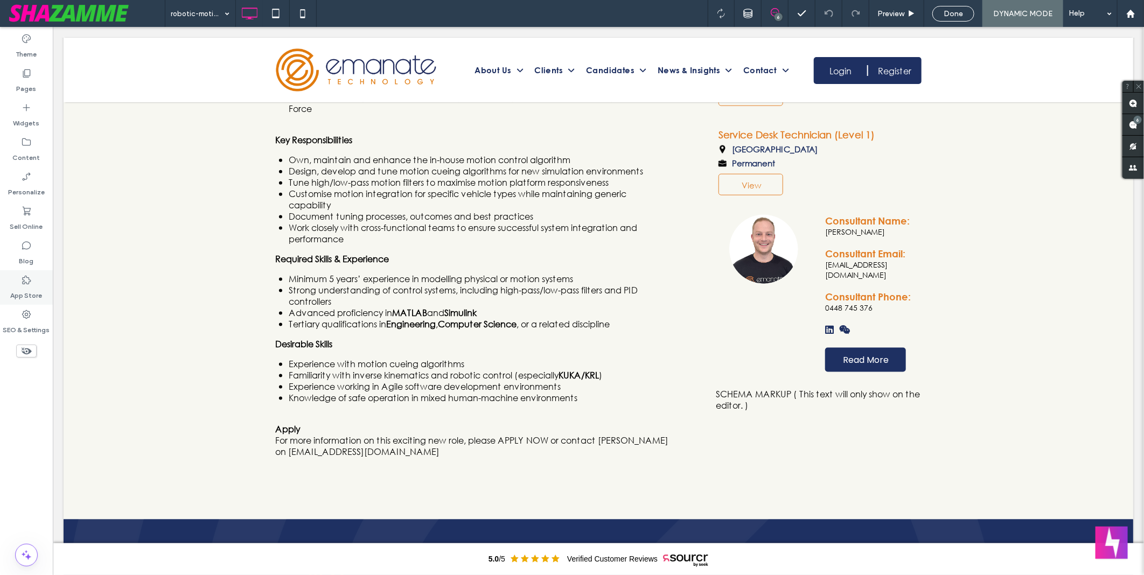
click at [33, 292] on label "App Store" at bounding box center [27, 292] width 32 height 15
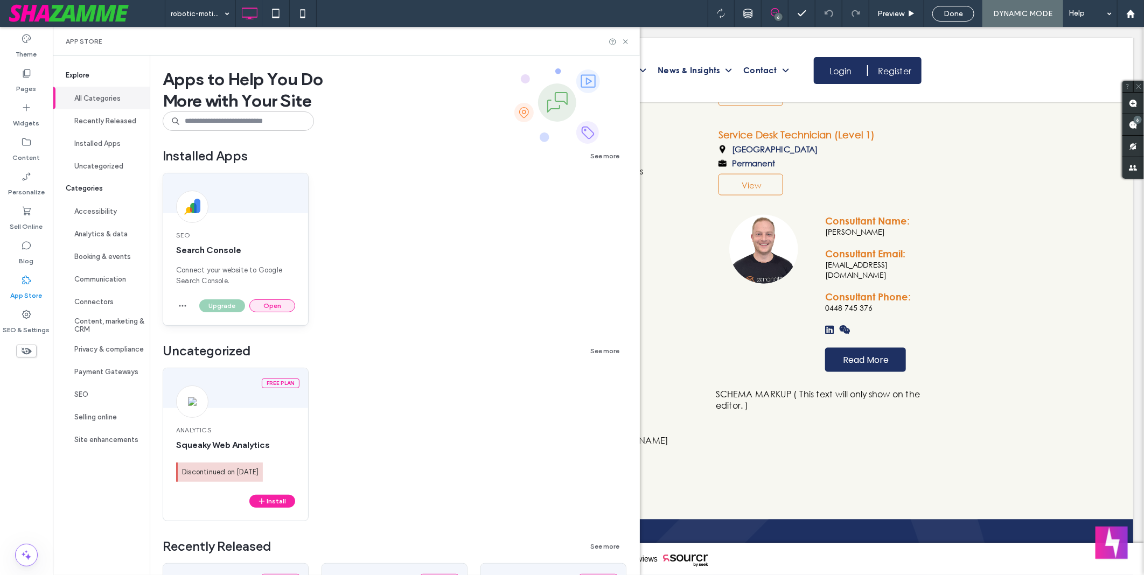
click at [276, 304] on button "Open" at bounding box center [272, 305] width 46 height 13
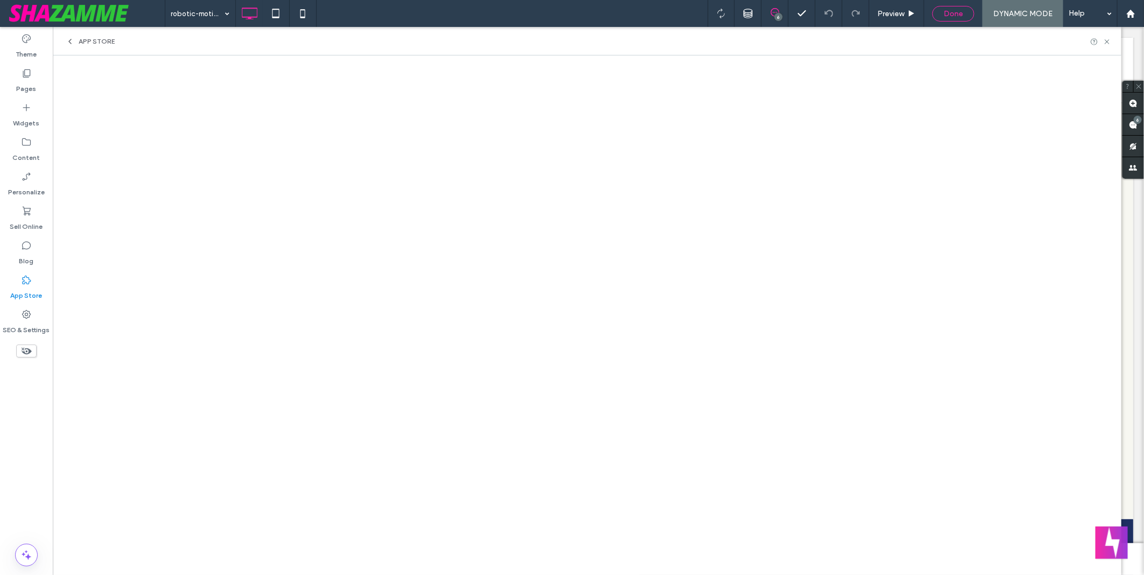
click at [946, 14] on span "Done" at bounding box center [953, 13] width 19 height 9
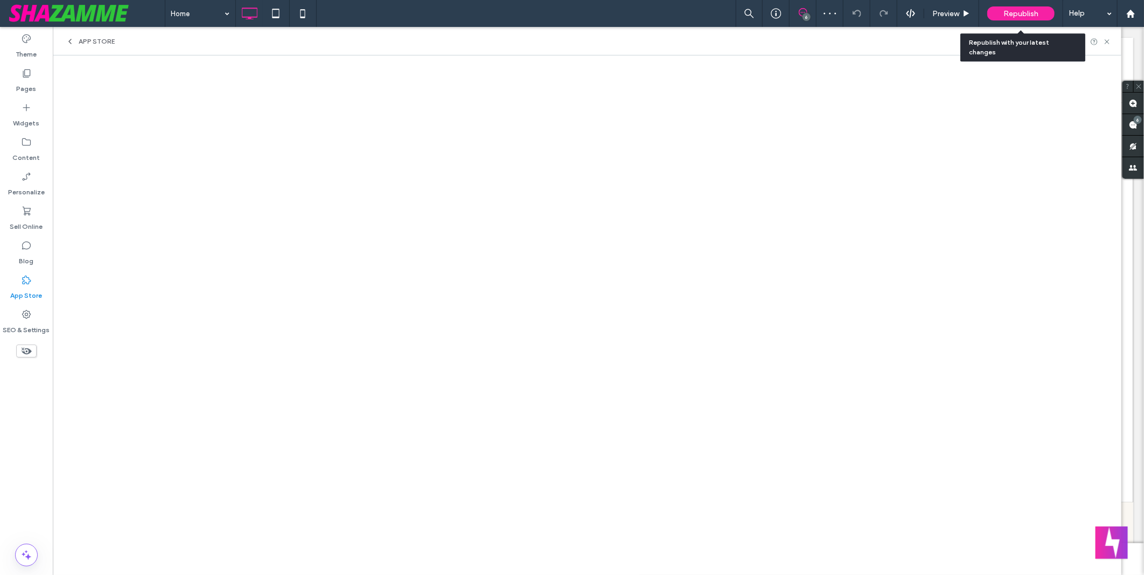
click at [1015, 18] on div "Republish" at bounding box center [1020, 13] width 67 height 14
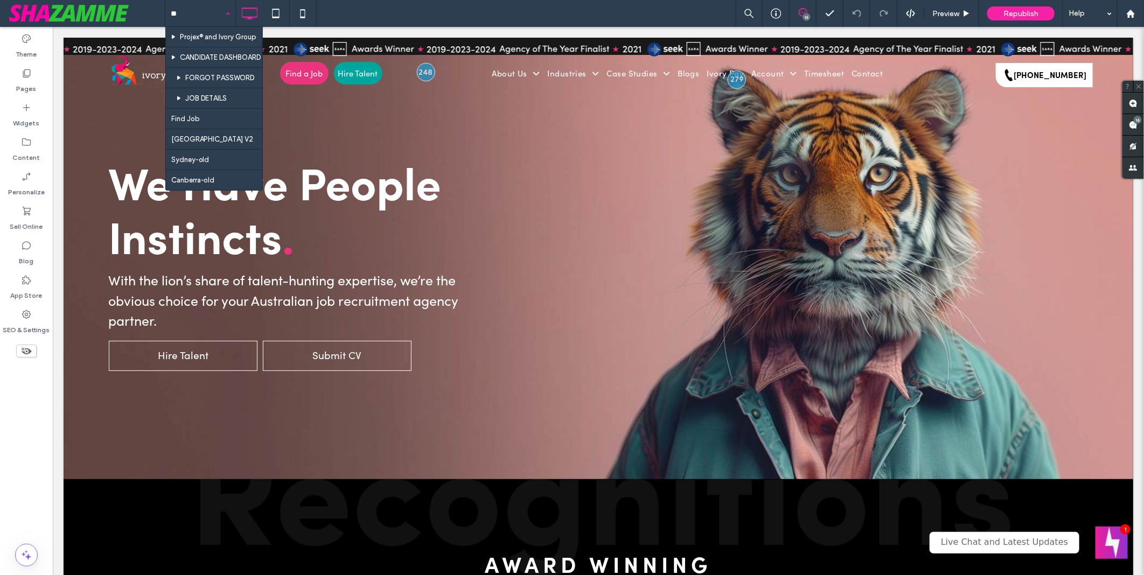
type input "***"
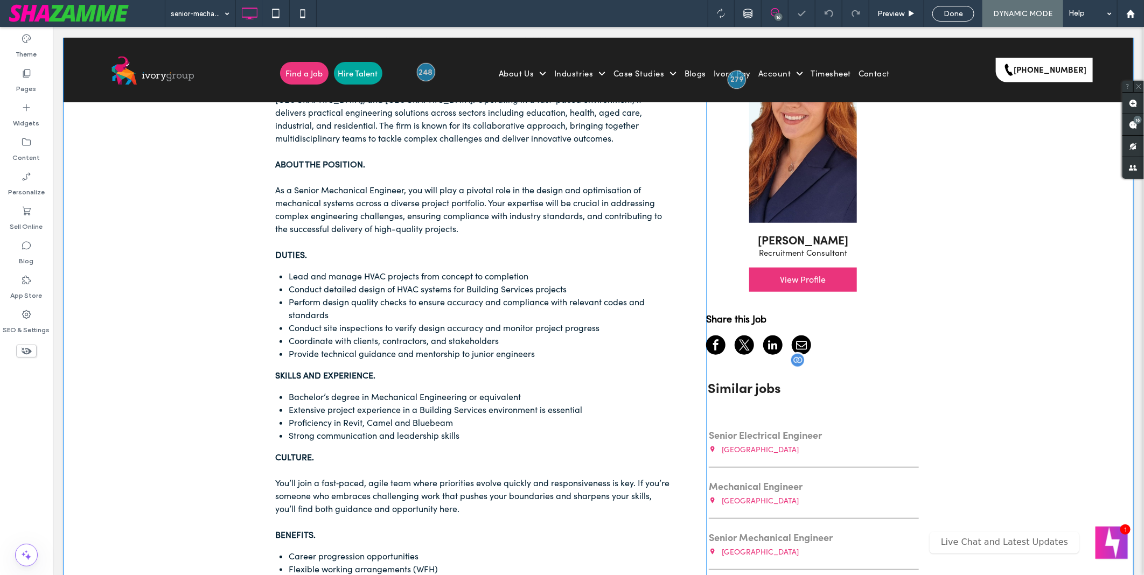
scroll to position [598, 0]
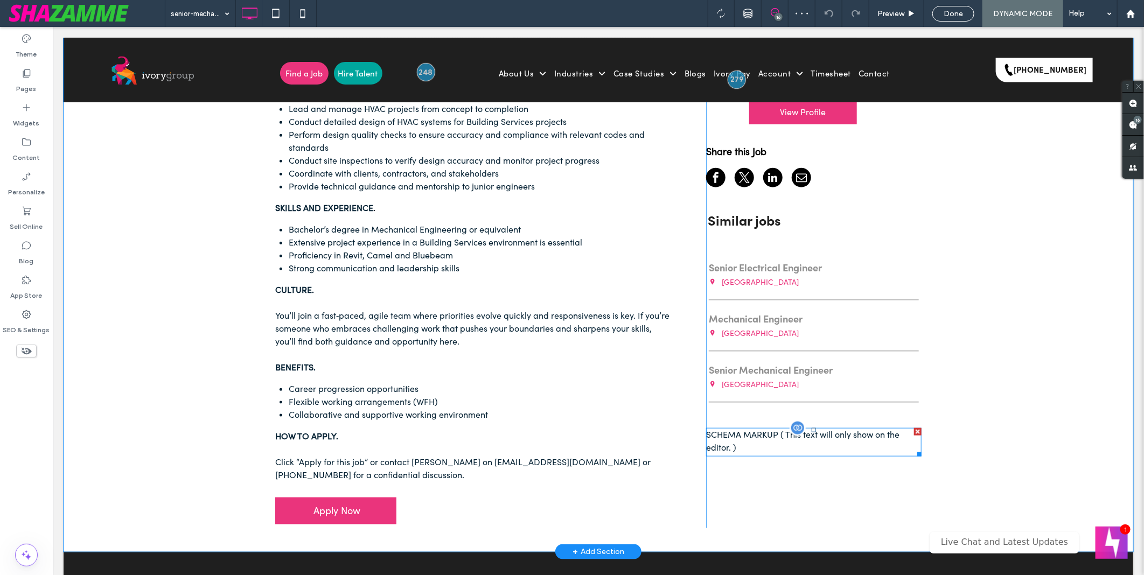
click at [752, 450] on span at bounding box center [813, 442] width 215 height 29
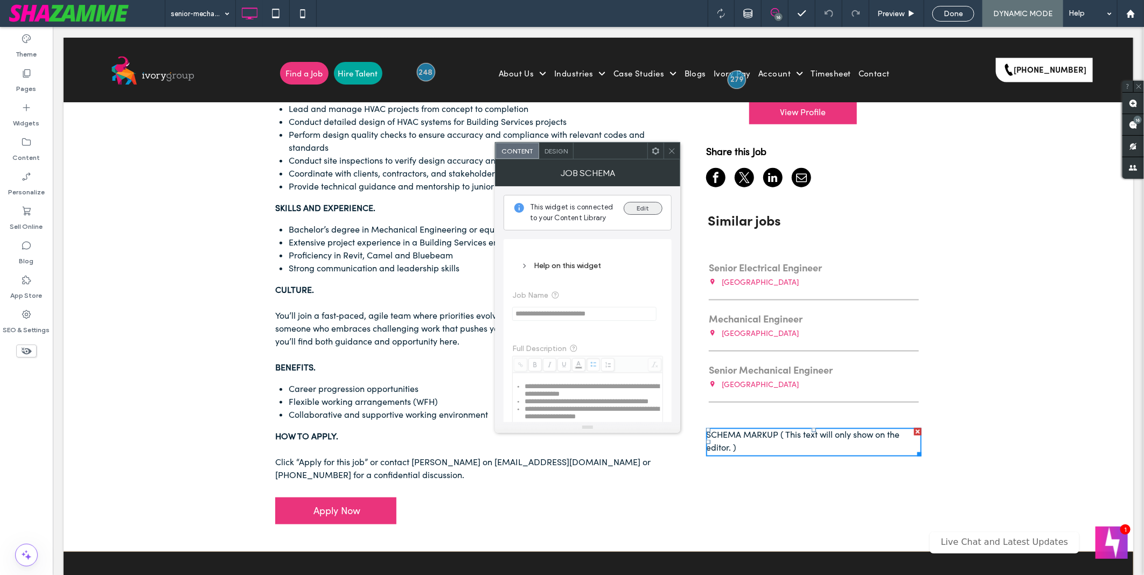
click at [653, 204] on button "Edit" at bounding box center [643, 208] width 39 height 13
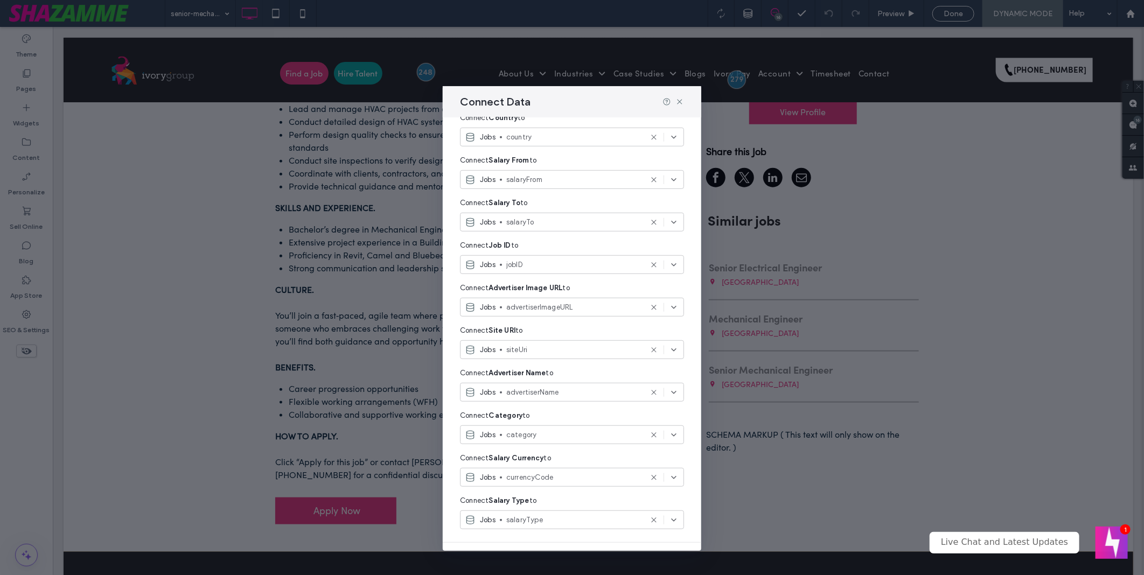
scroll to position [411, 0]
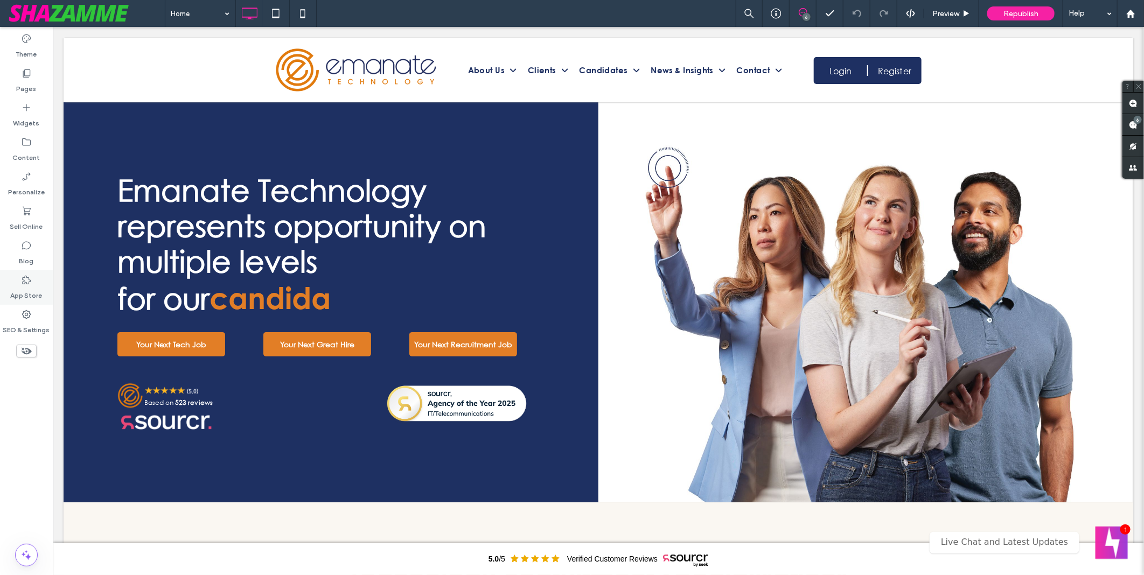
click at [34, 289] on label "App Store" at bounding box center [27, 292] width 32 height 15
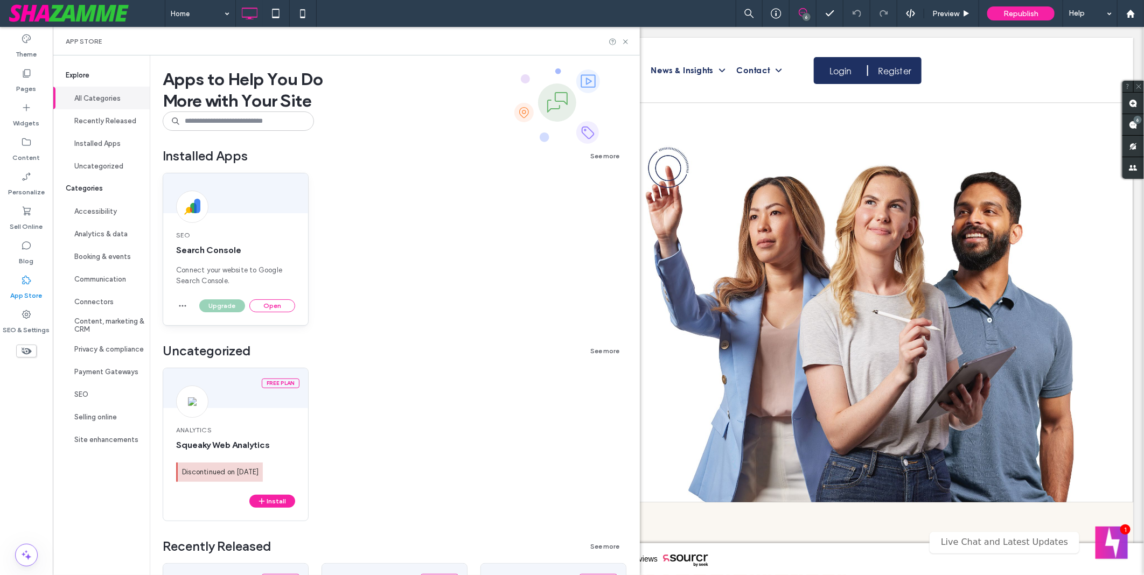
click at [272, 240] on div "SEO Search Console Connect your website to Google Search Console." at bounding box center [235, 259] width 145 height 82
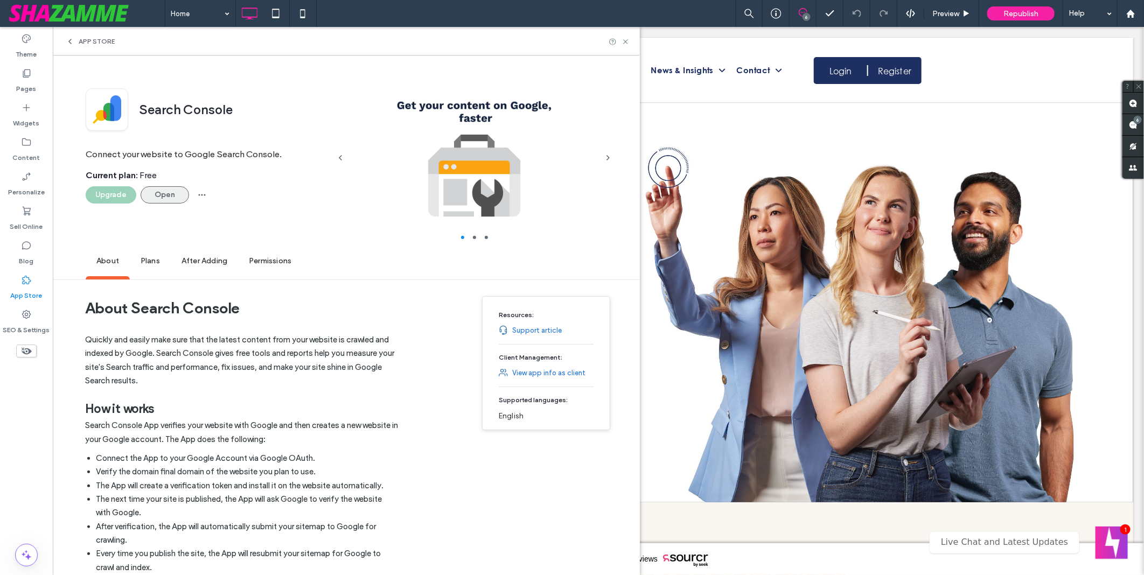
click at [177, 194] on button "Open" at bounding box center [165, 194] width 48 height 17
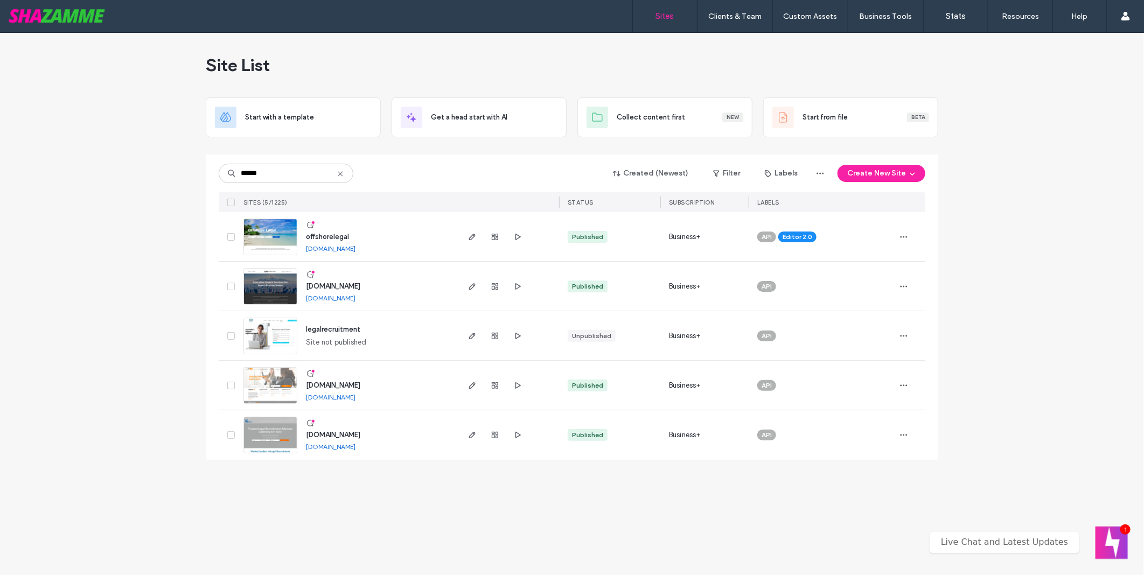
type input "******"
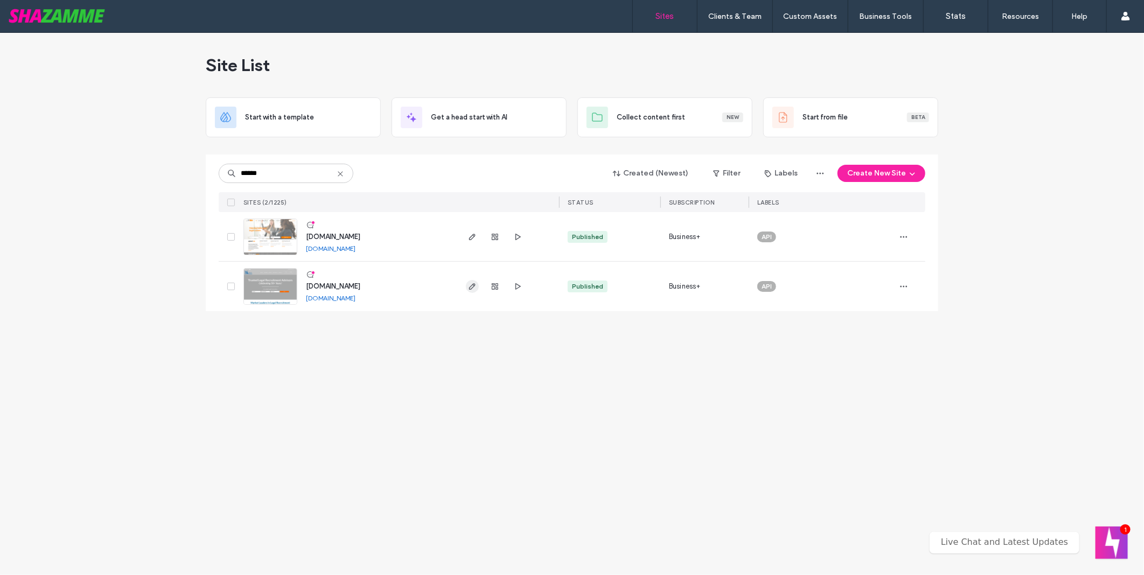
click at [472, 284] on icon "button" at bounding box center [472, 286] width 9 height 9
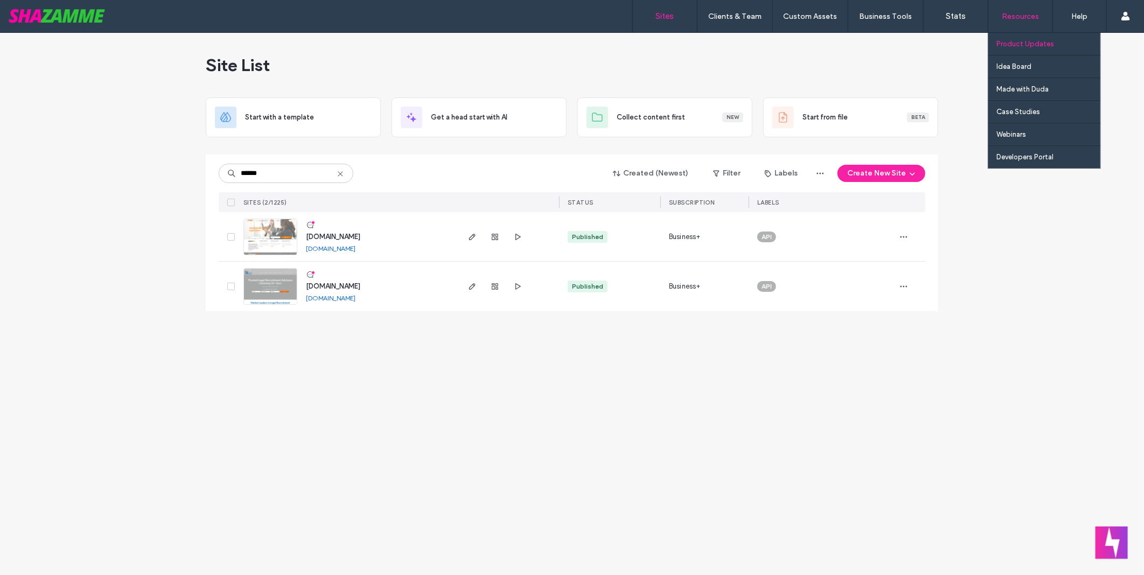
click at [1025, 40] on label "Product Updates" at bounding box center [1025, 44] width 58 height 8
click at [1023, 106] on link "Case Studies" at bounding box center [1048, 112] width 104 height 22
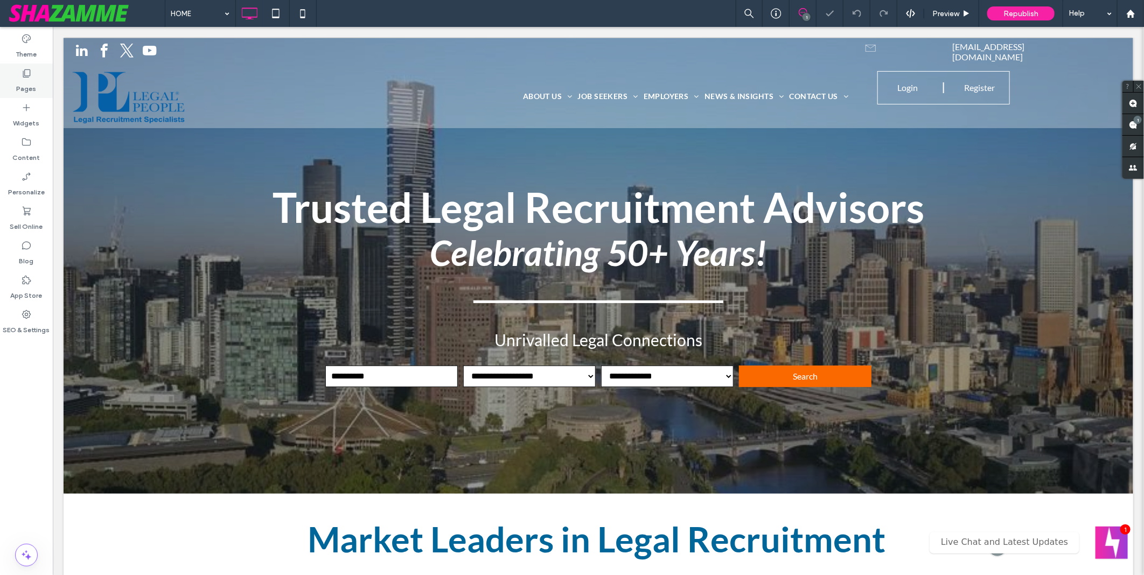
click at [33, 80] on label "Pages" at bounding box center [27, 86] width 20 height 15
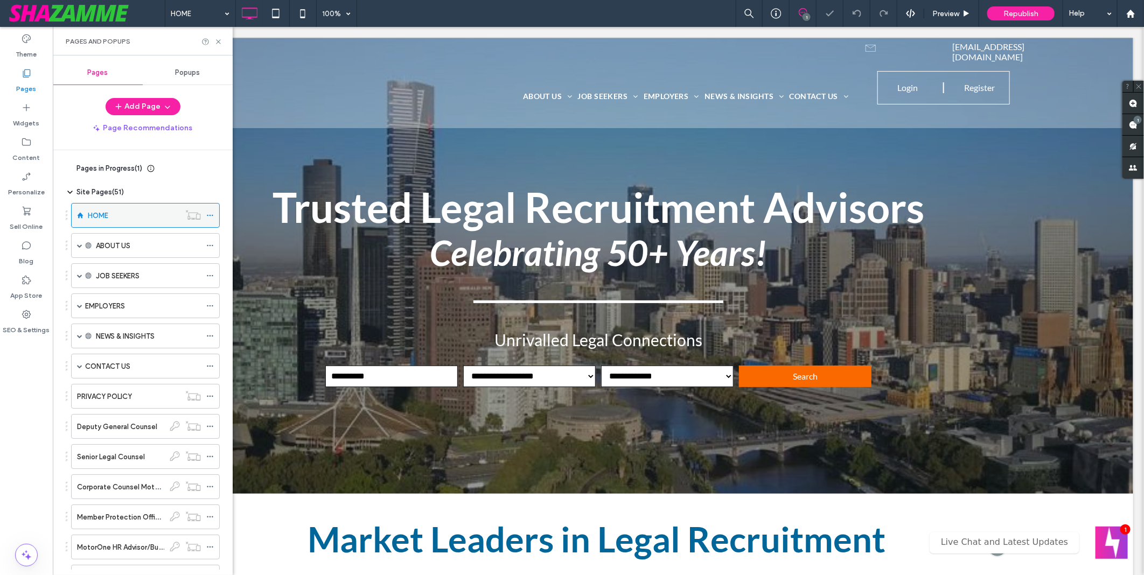
click at [208, 214] on icon at bounding box center [210, 216] width 8 height 8
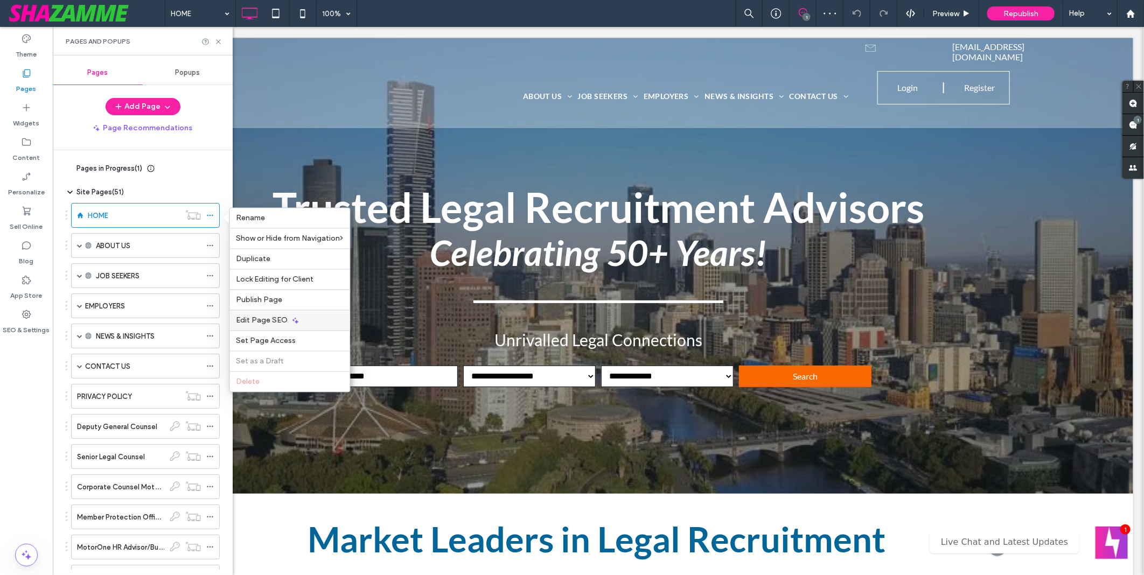
click at [303, 320] on div "Edit Page SEO" at bounding box center [290, 320] width 120 height 20
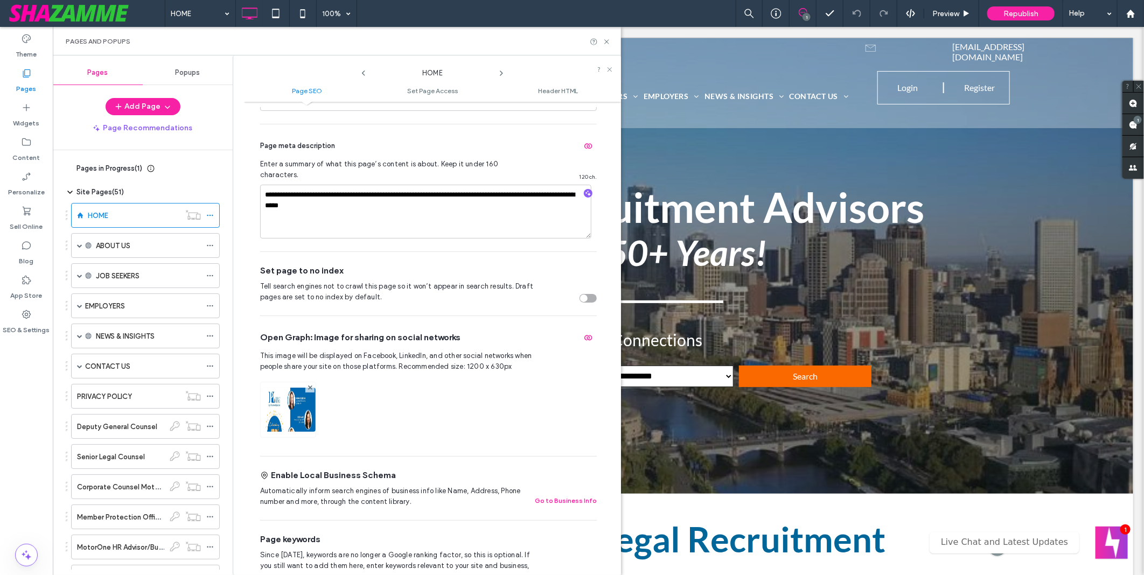
scroll to position [185, 0]
click at [25, 326] on label "SEO & Settings" at bounding box center [26, 327] width 47 height 15
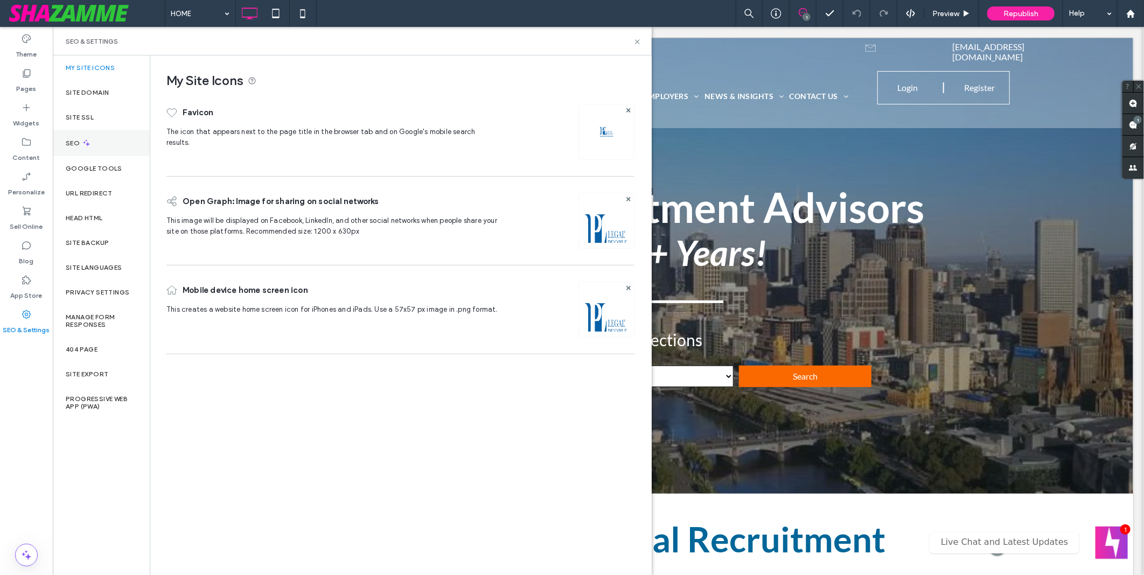
click at [90, 136] on div "SEO" at bounding box center [101, 143] width 97 height 26
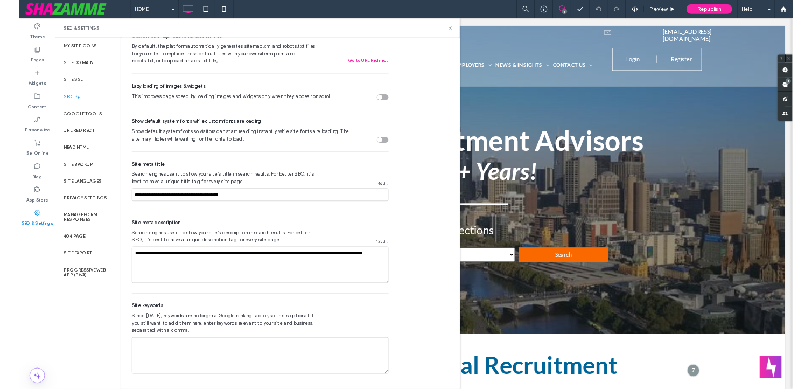
scroll to position [429, 0]
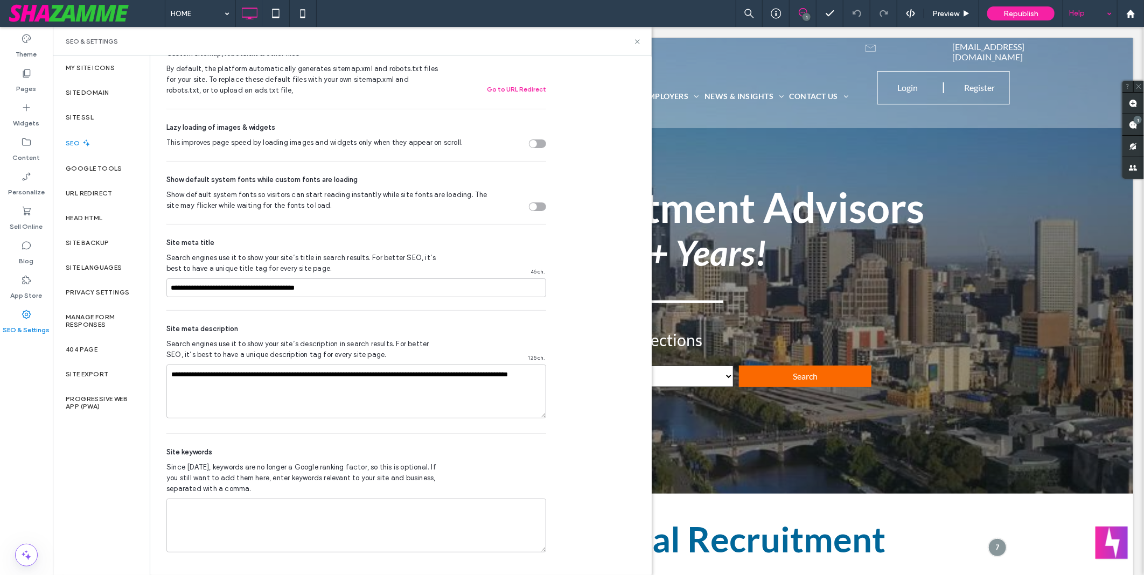
click at [1071, 18] on div "Help" at bounding box center [1090, 13] width 54 height 27
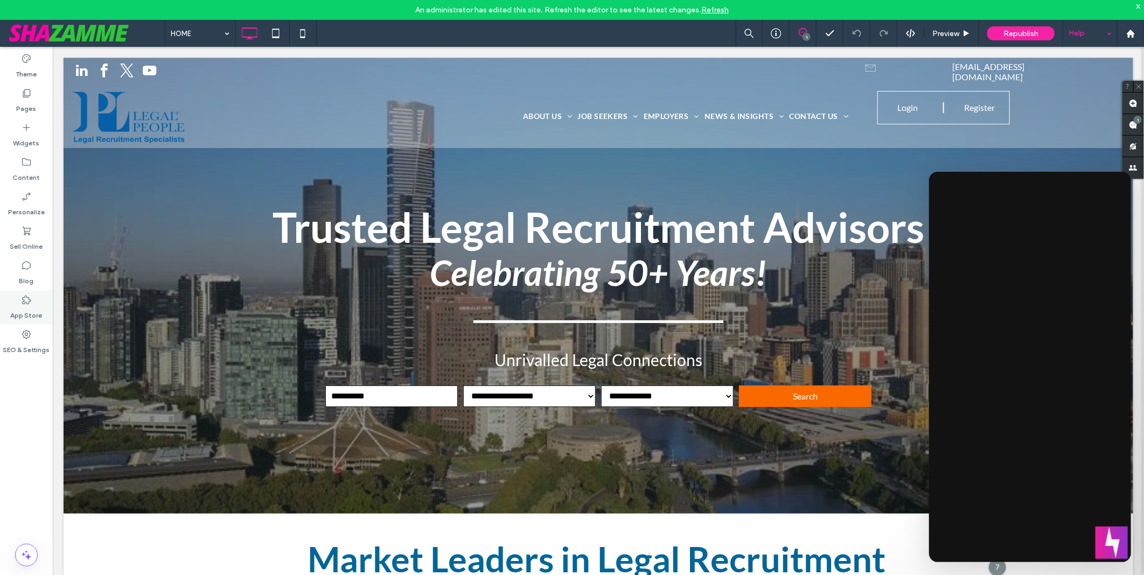
click at [19, 303] on div "App Store" at bounding box center [26, 307] width 53 height 34
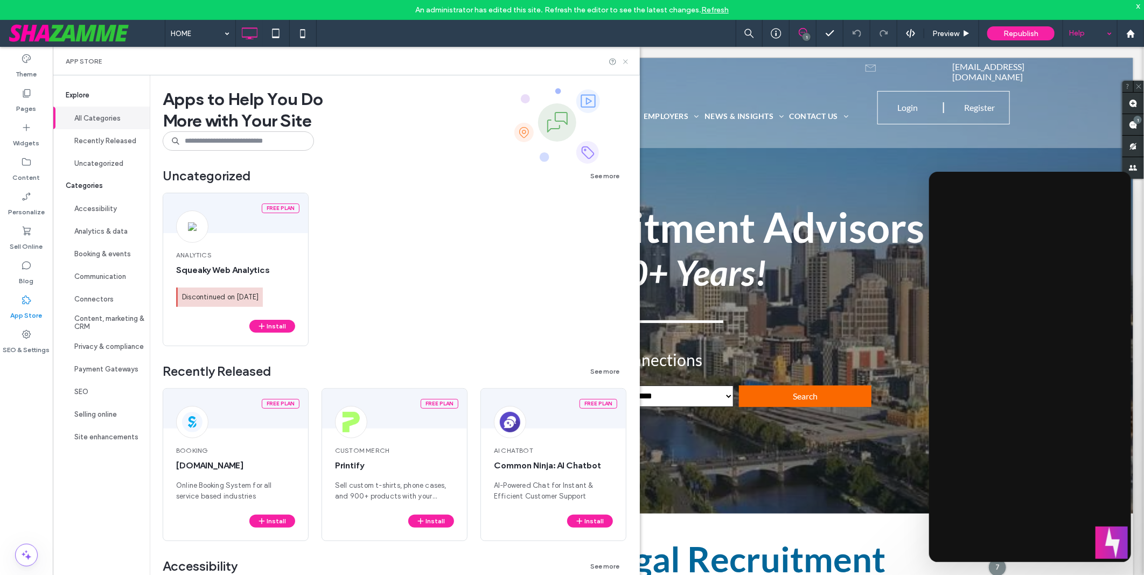
click at [630, 58] on icon at bounding box center [626, 62] width 8 height 8
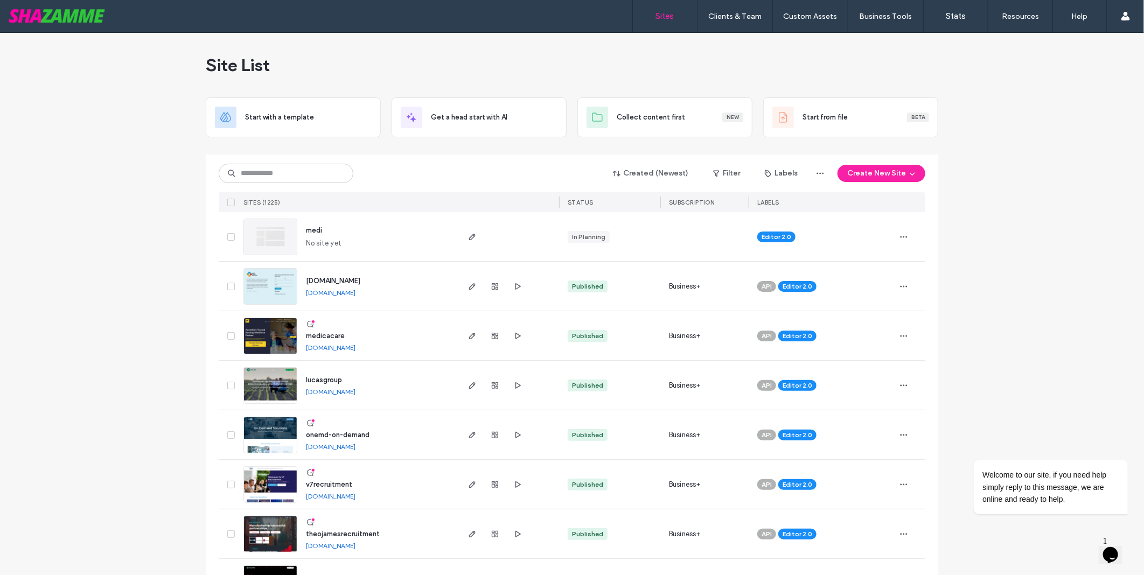
scroll to position [60, 0]
